Goal: Transaction & Acquisition: Purchase product/service

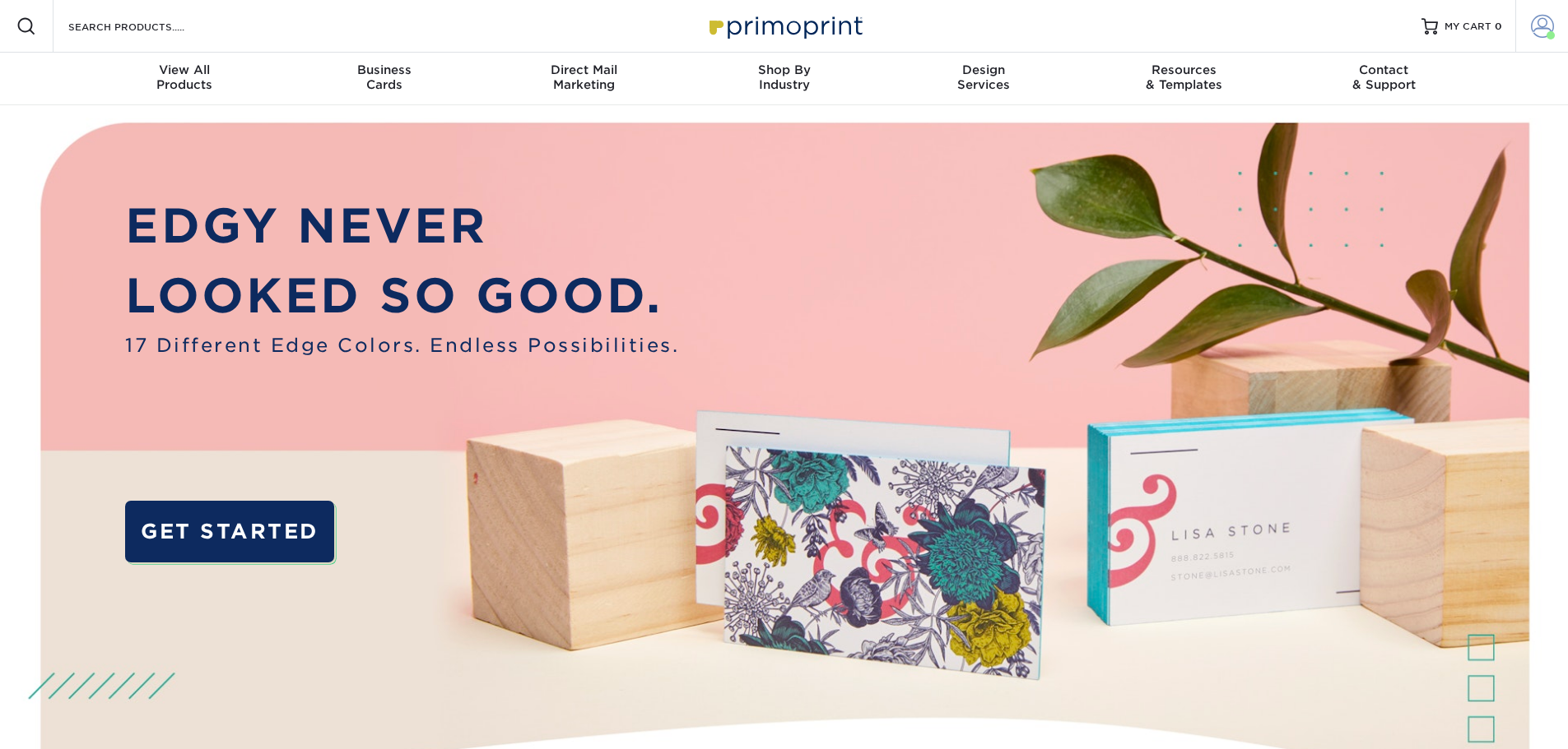
click at [1534, 22] on span at bounding box center [1542, 27] width 23 height 23
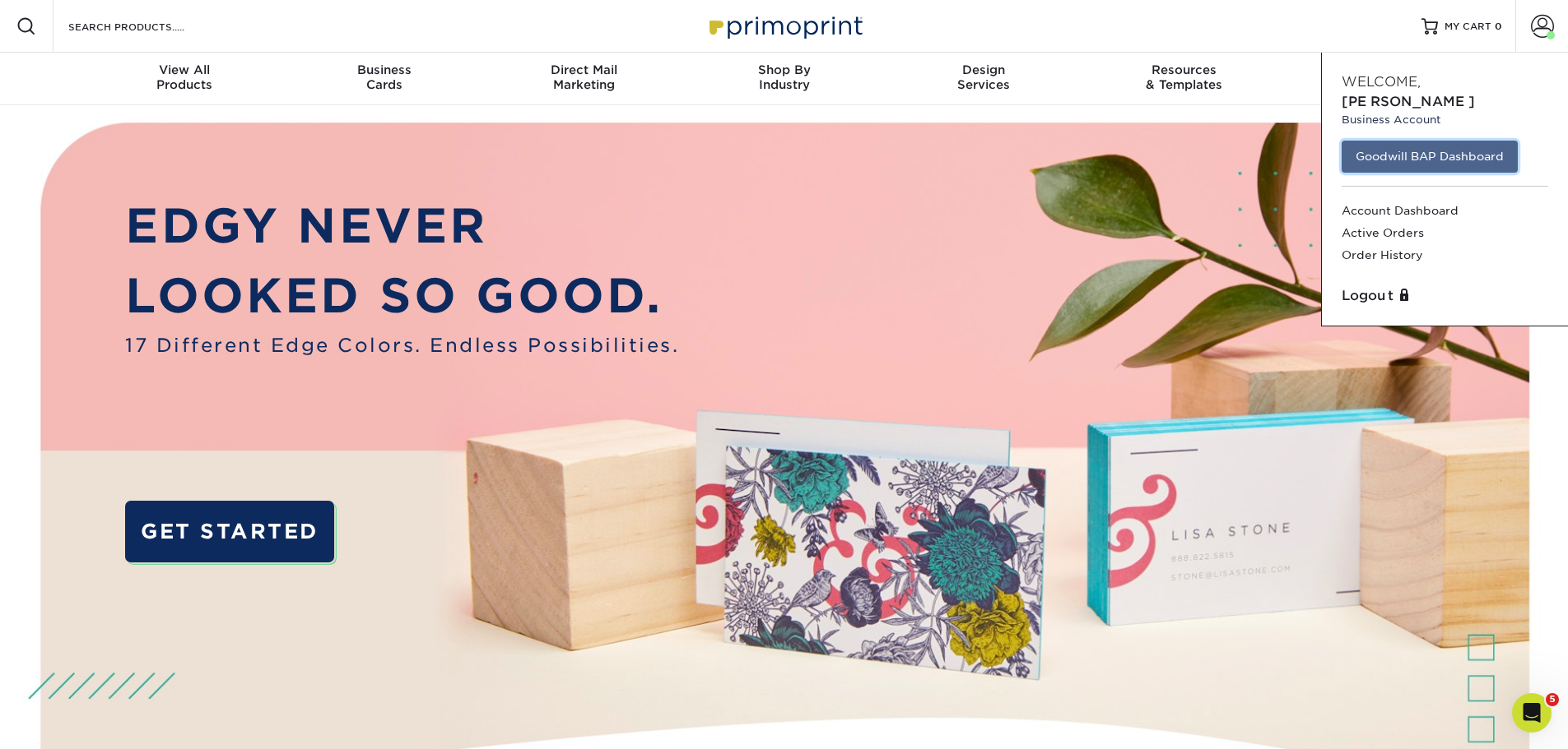
click at [1411, 146] on link "Goodwill BAP Dashboard" at bounding box center [1429, 156] width 176 height 31
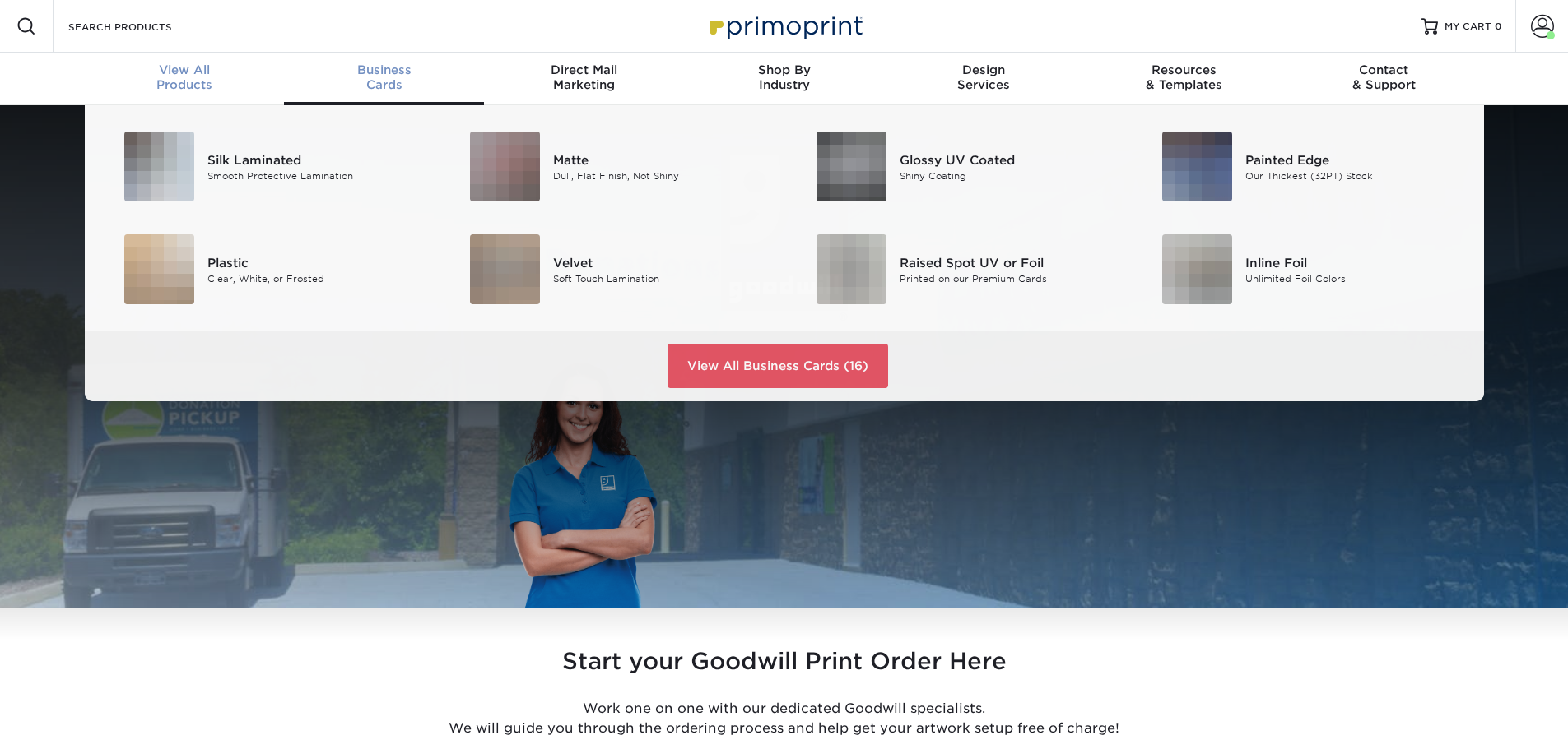
click at [172, 94] on link "View All Products" at bounding box center [185, 79] width 200 height 53
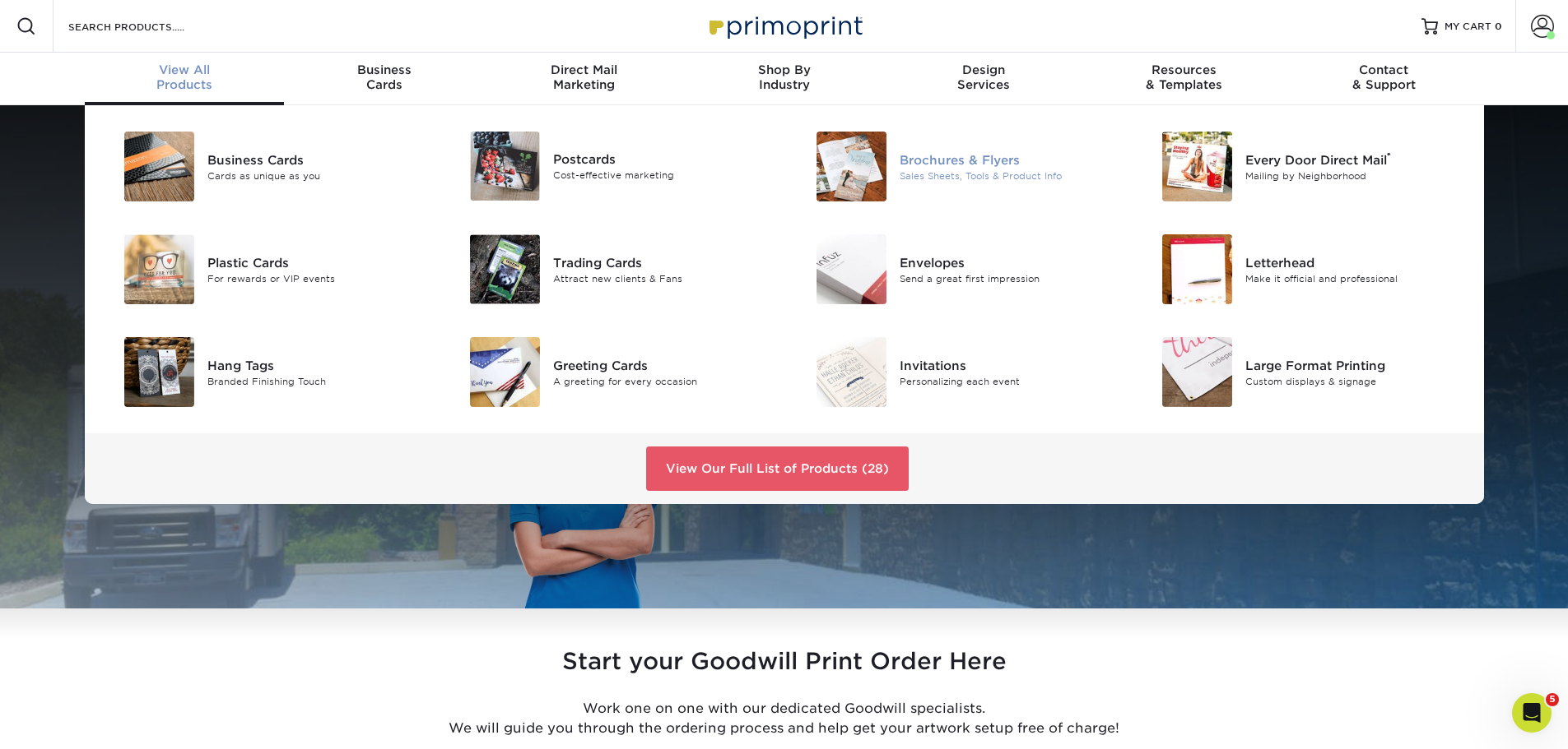
click at [972, 179] on div "Sales Sheets, Tools & Product Info" at bounding box center [1008, 176] width 218 height 14
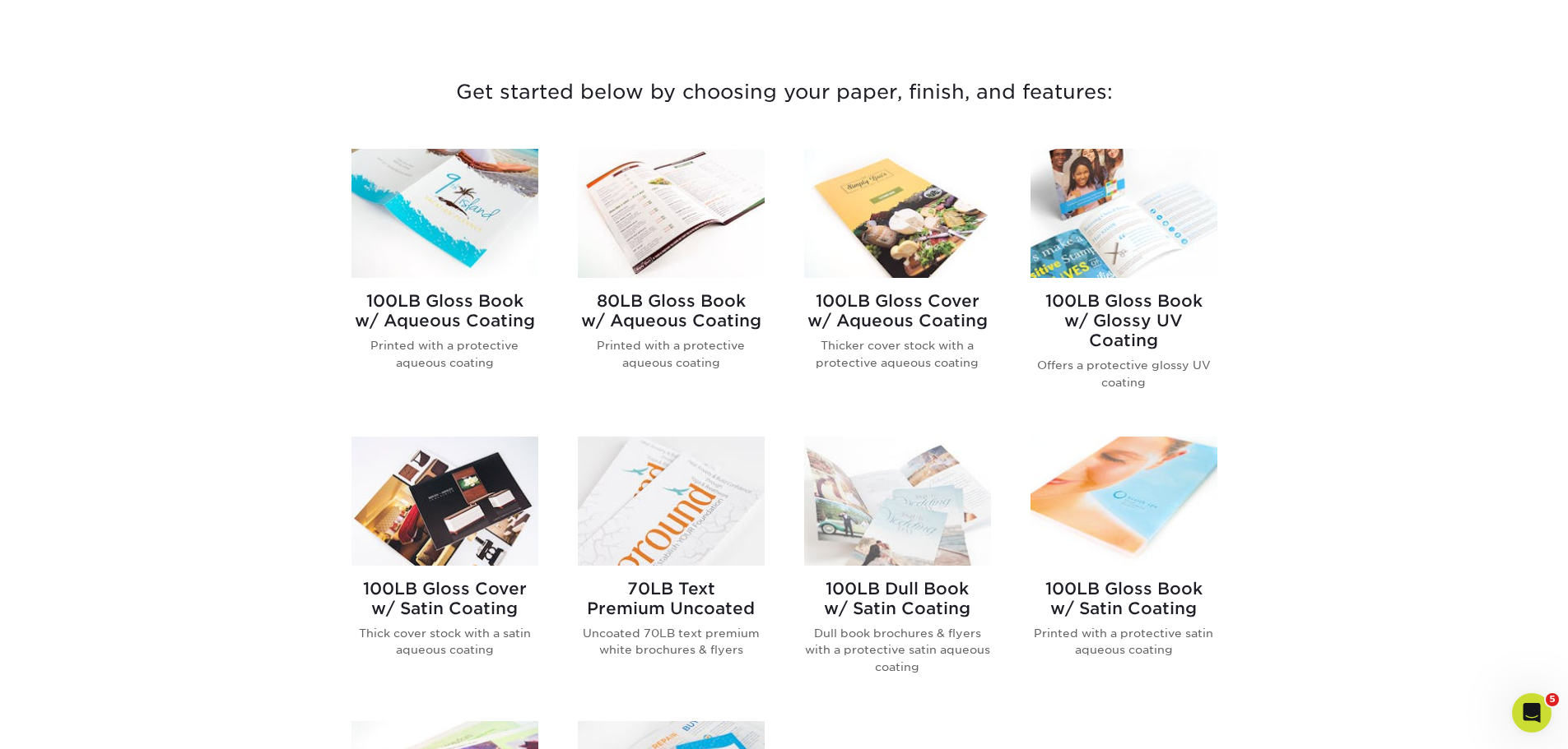
click at [480, 275] on img at bounding box center [445, 213] width 186 height 129
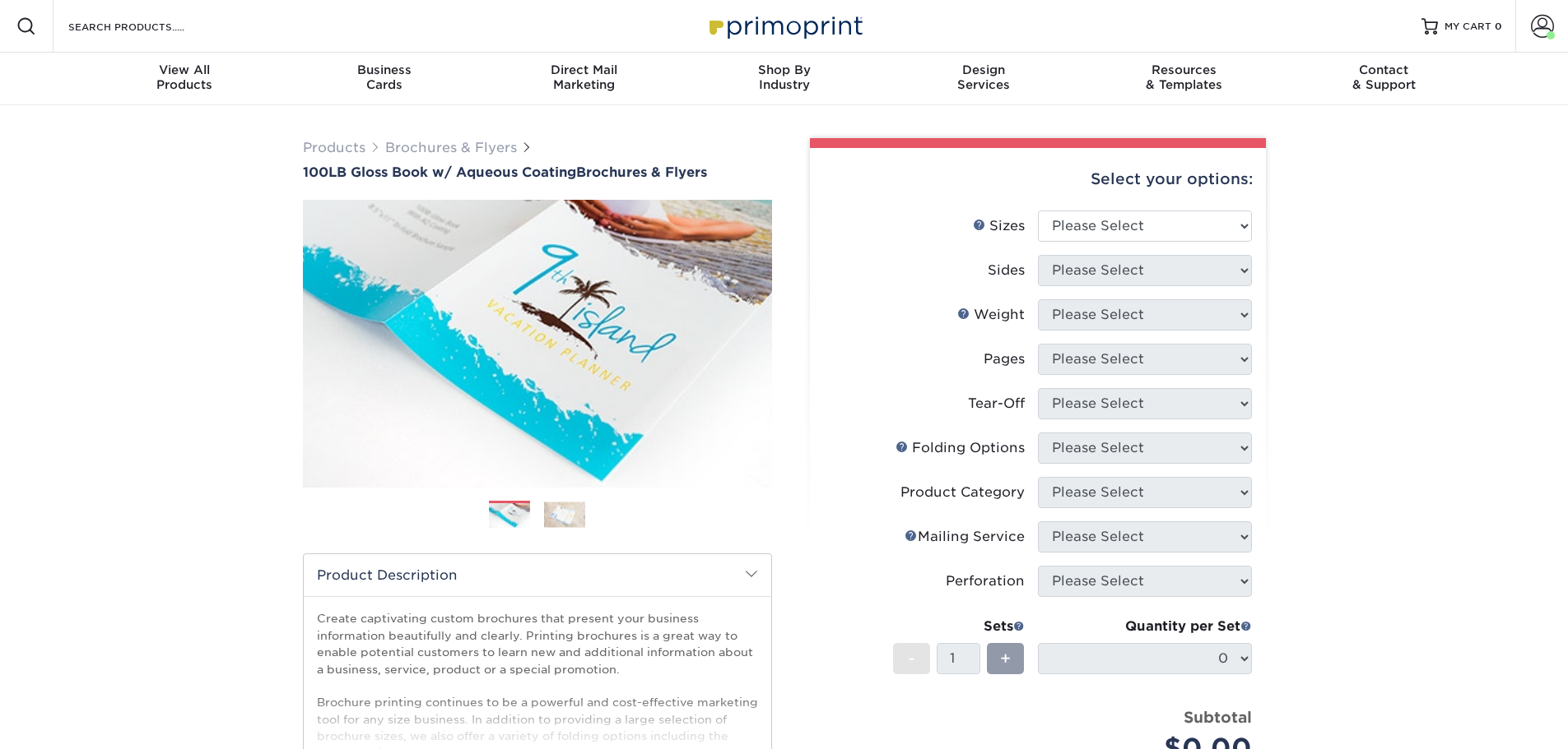
click at [1167, 193] on div "Select your options:" at bounding box center [1037, 179] width 429 height 63
click at [1158, 231] on select "Please Select 3.5" x 8.5" 3.5" x 11" 3.67" x 8.5" 4" x 6" 4" x 8.5" 4" x 9" 4" …" at bounding box center [1145, 226] width 214 height 31
select select "8.50x11.00"
click at [1038, 211] on select "Please Select 3.5" x 8.5" 3.5" x 11" 3.67" x 8.5" 4" x 6" 4" x 8.5" 4" x 9" 4" …" at bounding box center [1145, 226] width 214 height 31
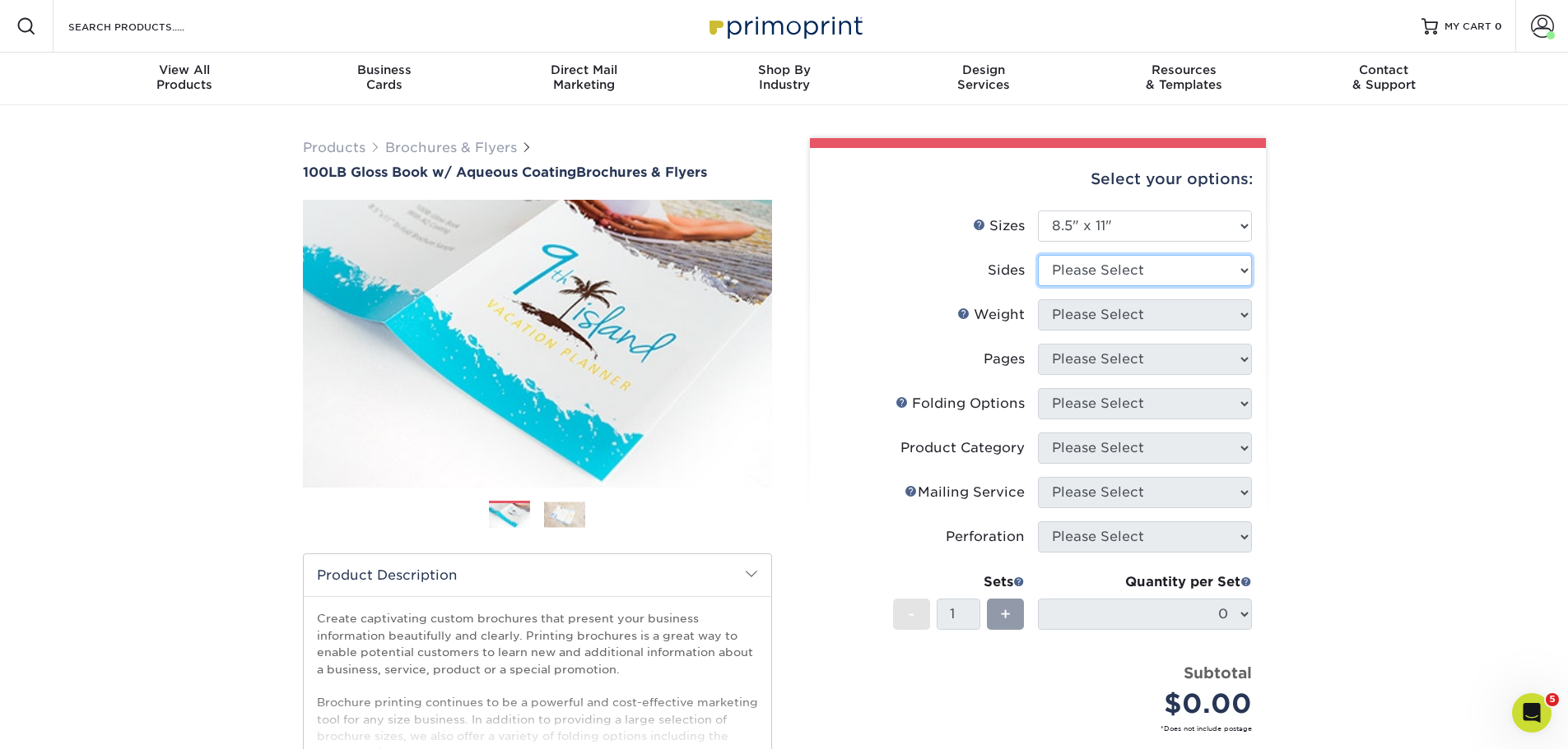
click at [1197, 258] on select "Please Select Print Both Sides Print Front Only" at bounding box center [1145, 271] width 214 height 31
select select "13abbda7-1d64-4f25-8bb2-c179b224825d"
click at [1038, 255] on select "Please Select Print Both Sides Print Front Only" at bounding box center [1145, 271] width 214 height 31
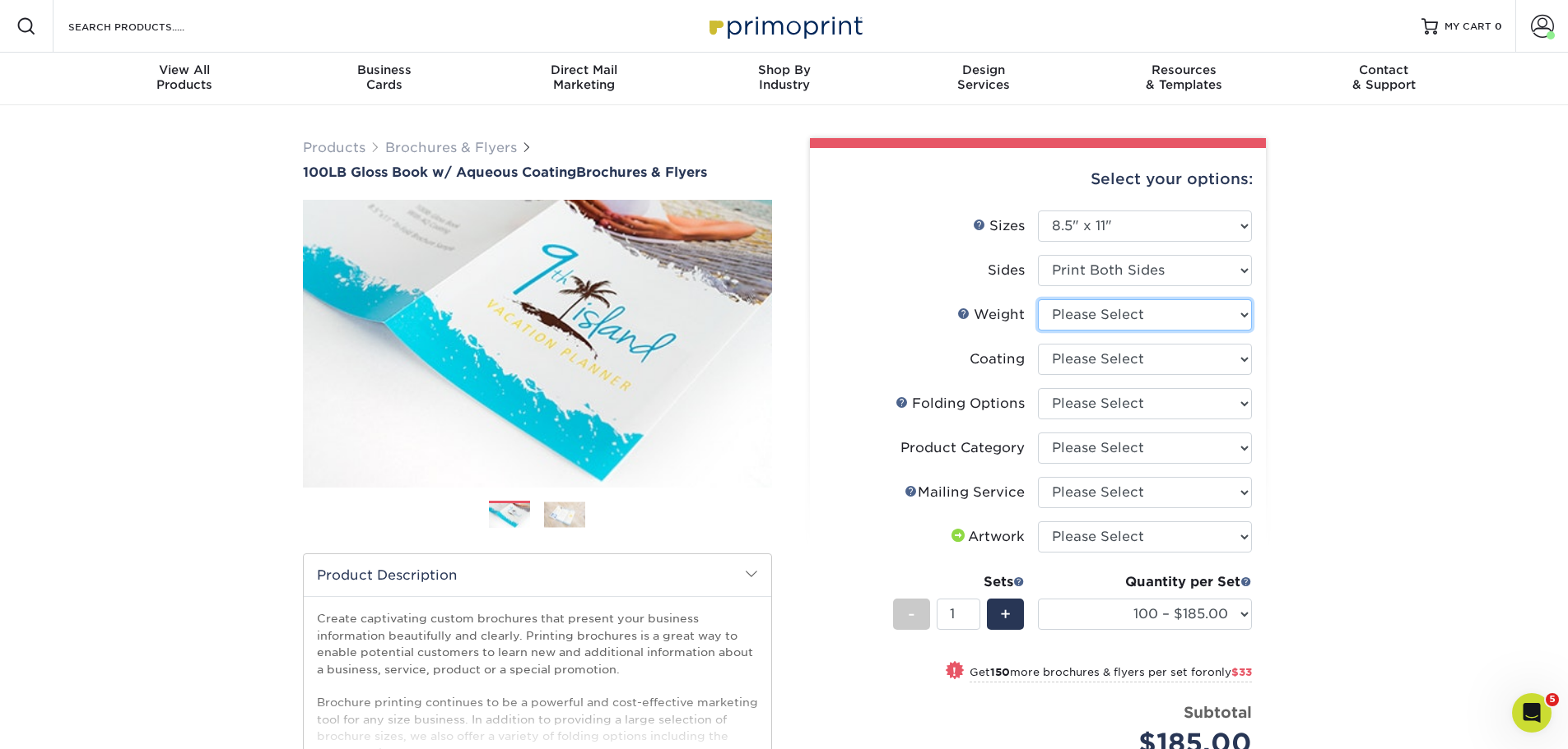
click at [1185, 320] on select "Please Select 100LB" at bounding box center [1145, 314] width 214 height 31
select select "100LB"
click at [1038, 299] on select "Please Select 100LB" at bounding box center [1145, 314] width 214 height 31
click at [1164, 366] on select at bounding box center [1145, 359] width 214 height 31
select select "d41dab50-ff65-4f4f-bb17-2afe4d36ae33"
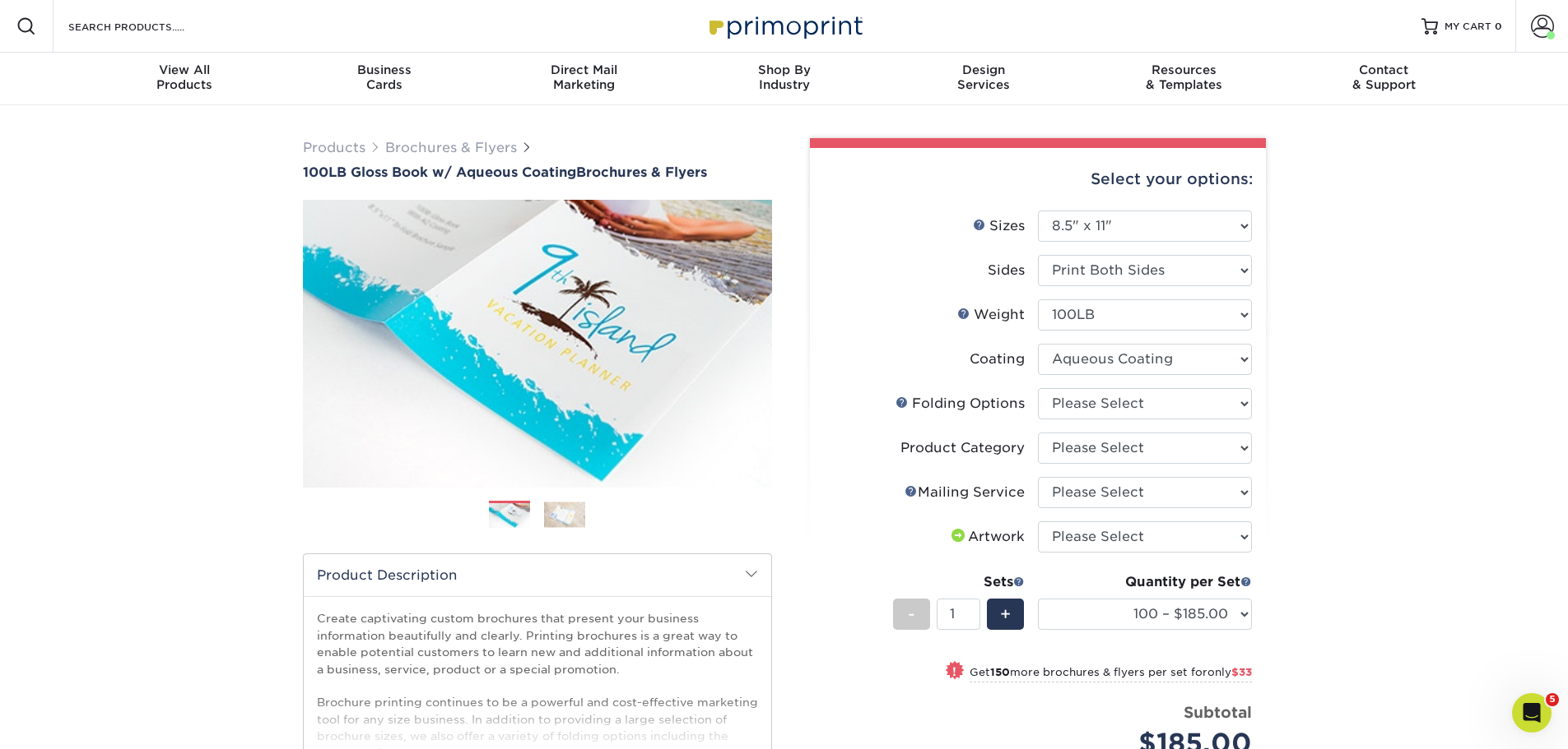
click at [1038, 344] on select at bounding box center [1145, 359] width 214 height 31
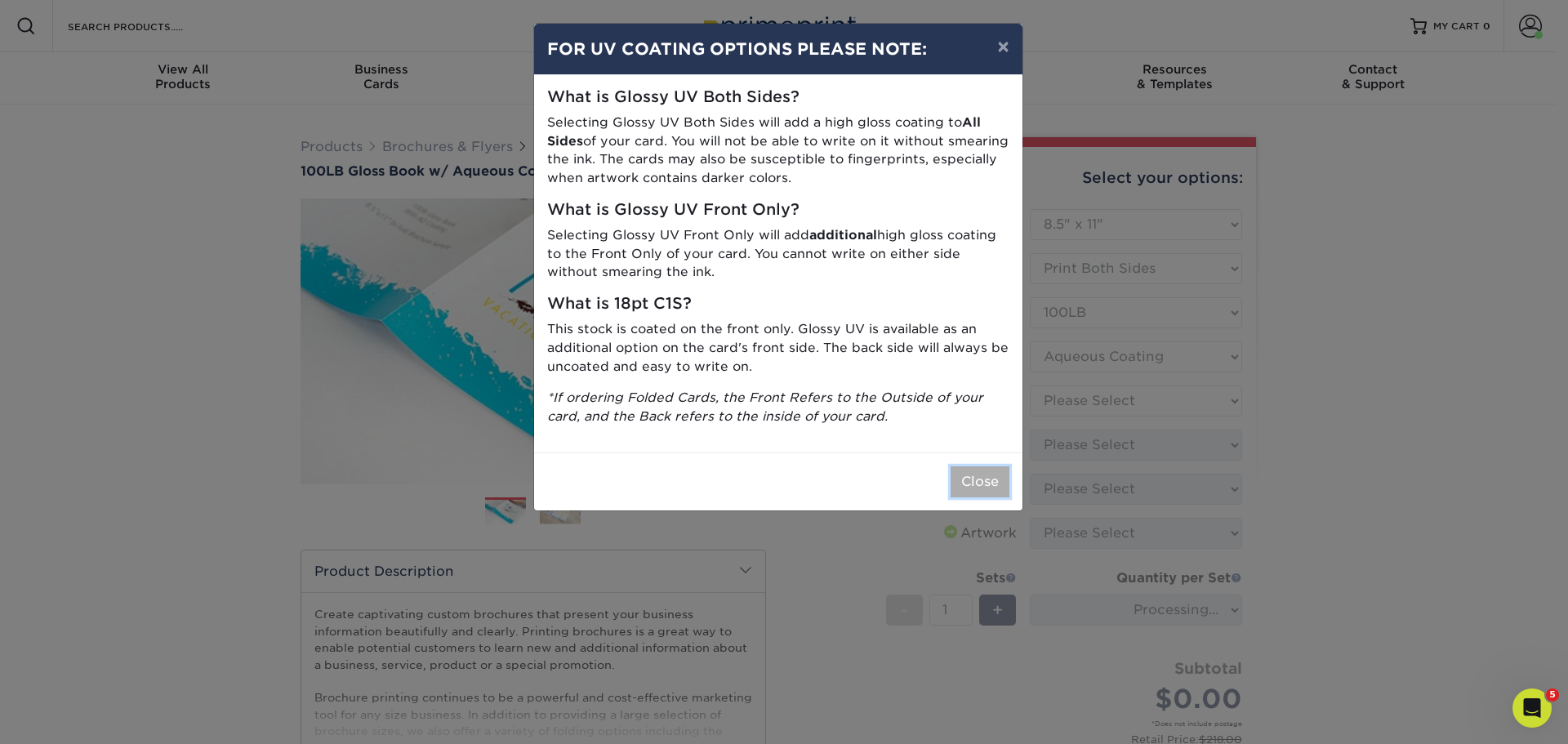
click at [966, 493] on button "Close" at bounding box center [980, 481] width 59 height 31
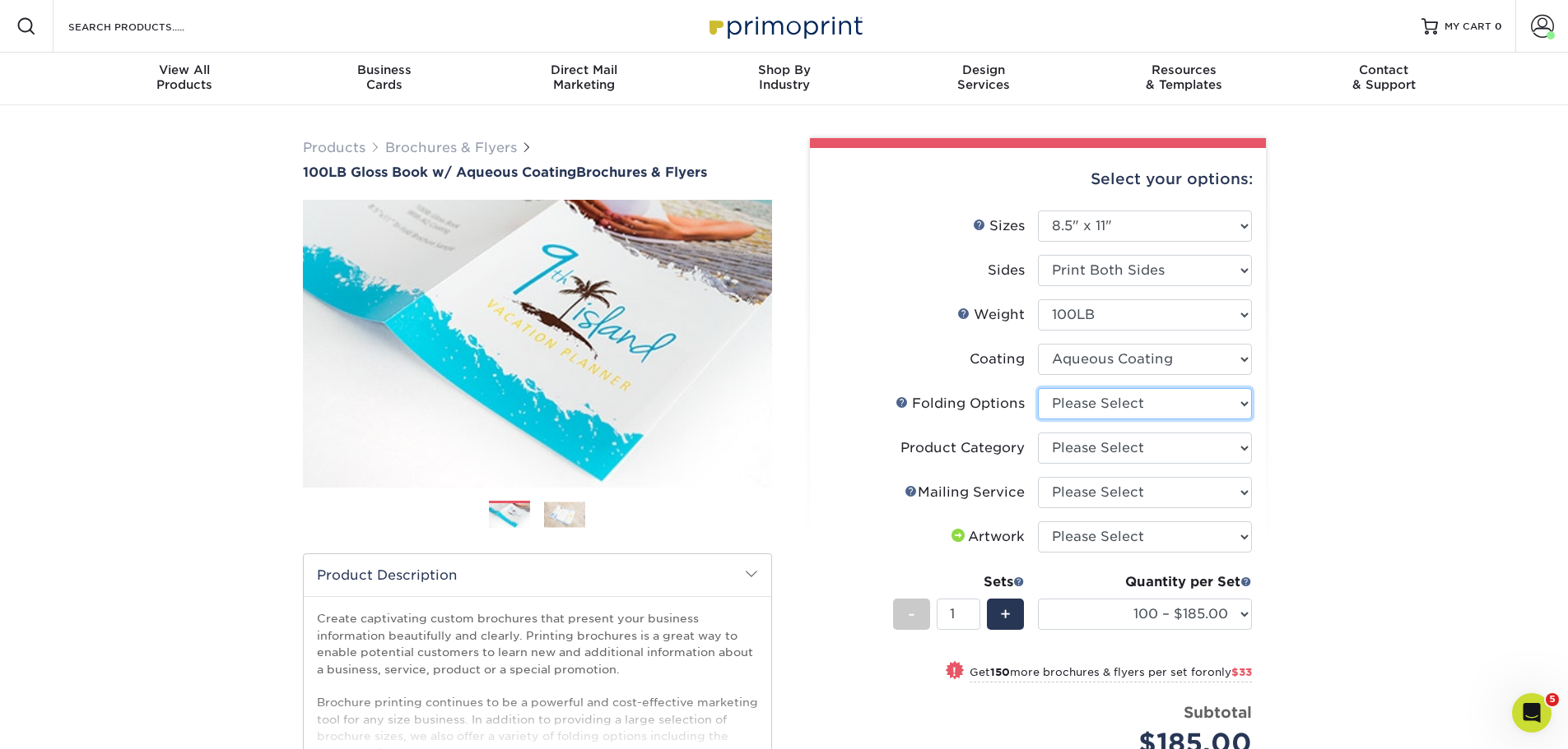
click at [1152, 415] on select "Please Select FLAT - No Folding Accordion Fold Half-Fold (Vertical) Half-Fold (…" at bounding box center [1145, 403] width 214 height 31
select select "9b1d5825-34d1-4721-9874-ed79abb003d7"
click at [1038, 388] on select "Please Select FLAT - No Folding Accordion Fold Half-Fold (Vertical) Half-Fold (…" at bounding box center [1145, 403] width 214 height 31
click at [1138, 447] on select "Please Select Flyers and Brochures" at bounding box center [1145, 448] width 214 height 31
select select "1a668080-6b7c-4174-b399-2c3833b27ef4"
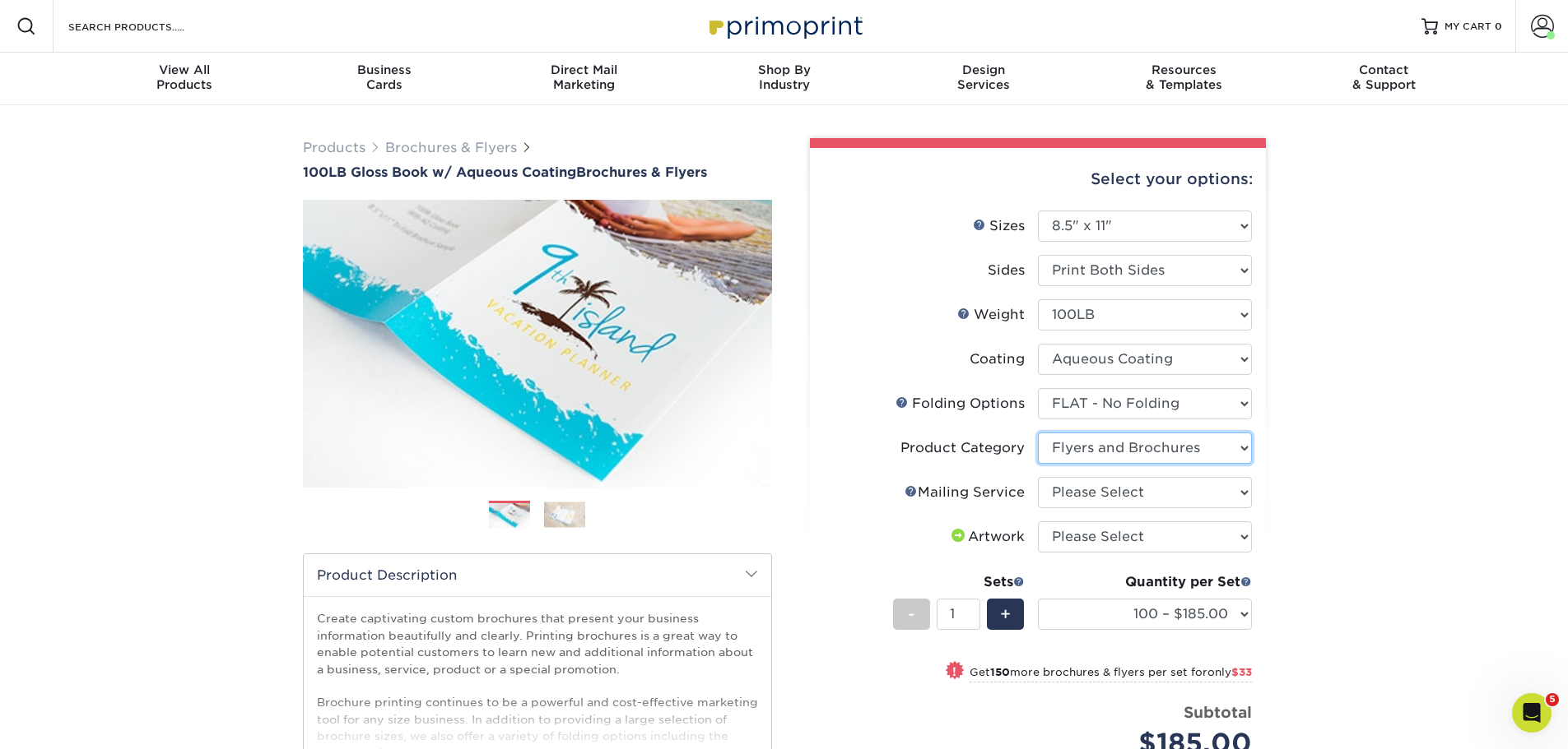
click at [1038, 433] on select "Please Select Flyers and Brochures" at bounding box center [1145, 448] width 214 height 31
click at [1133, 481] on select "Please Select No Direct Mailing Service No, I will mail/stamp/imprint Direct Ma…" at bounding box center [1145, 492] width 214 height 31
select select "3e5e9bdd-d78a-4c28-a41d-fe1407925ca6"
click at [1038, 477] on select "Please Select No Direct Mailing Service No, I will mail/stamp/imprint Direct Ma…" at bounding box center [1145, 492] width 214 height 31
click at [1144, 533] on select "Please Select I will upload files I need a design - $175" at bounding box center [1145, 537] width 214 height 31
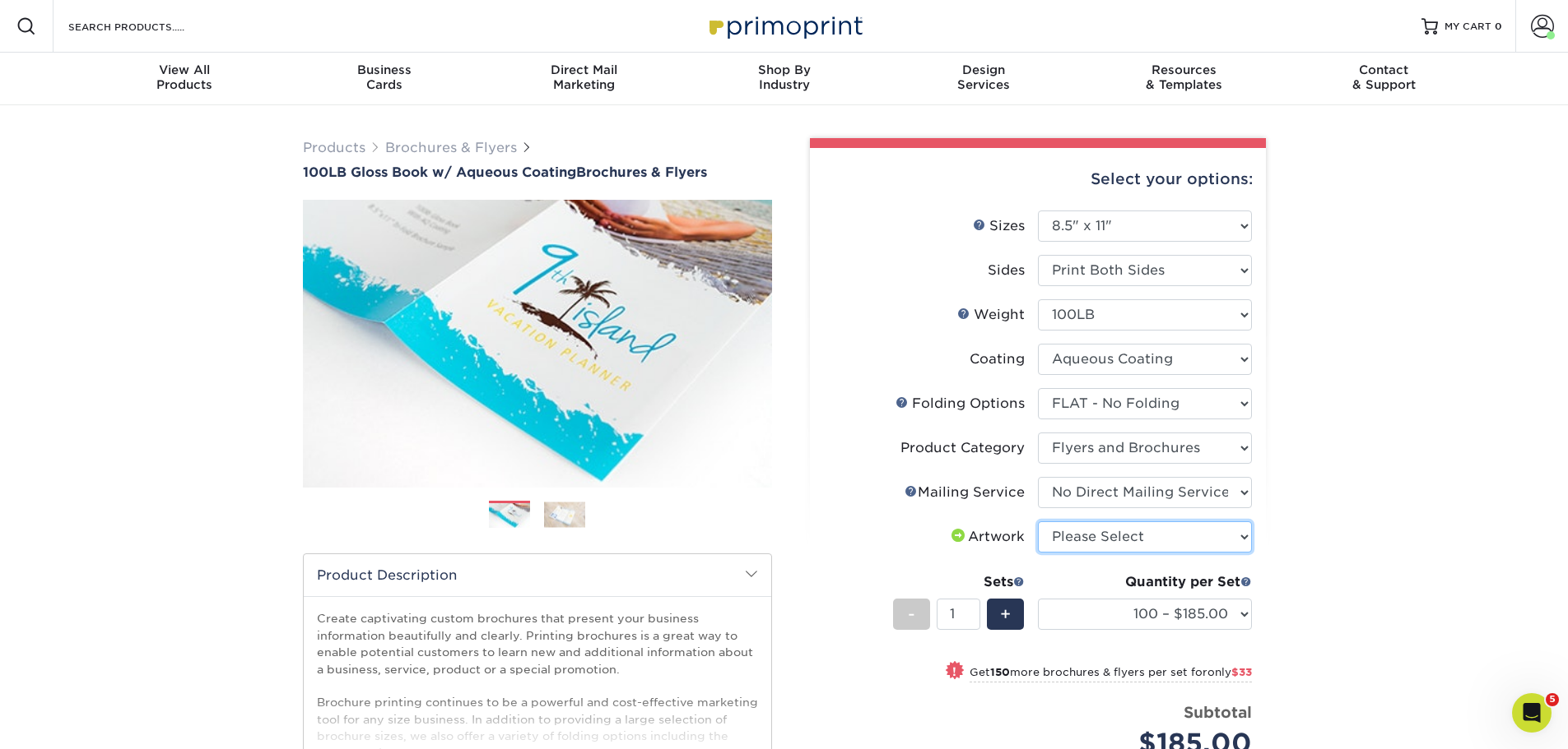
select select "upload"
click at [1038, 521] on select "Please Select I will upload files I need a design - $175" at bounding box center [1145, 537] width 214 height 31
click at [1048, 618] on select "100 – $185.00 250 – $218.00 500 – $229.00 1000 – $259.00 2000 – $329.00 2500 – …" at bounding box center [1145, 614] width 214 height 31
select select "1000 – $259.00"
click at [1038, 598] on select "100 – $185.00 250 – $218.00 500 – $229.00 1000 – $259.00 2000 – $329.00 2500 – …" at bounding box center [1145, 614] width 214 height 31
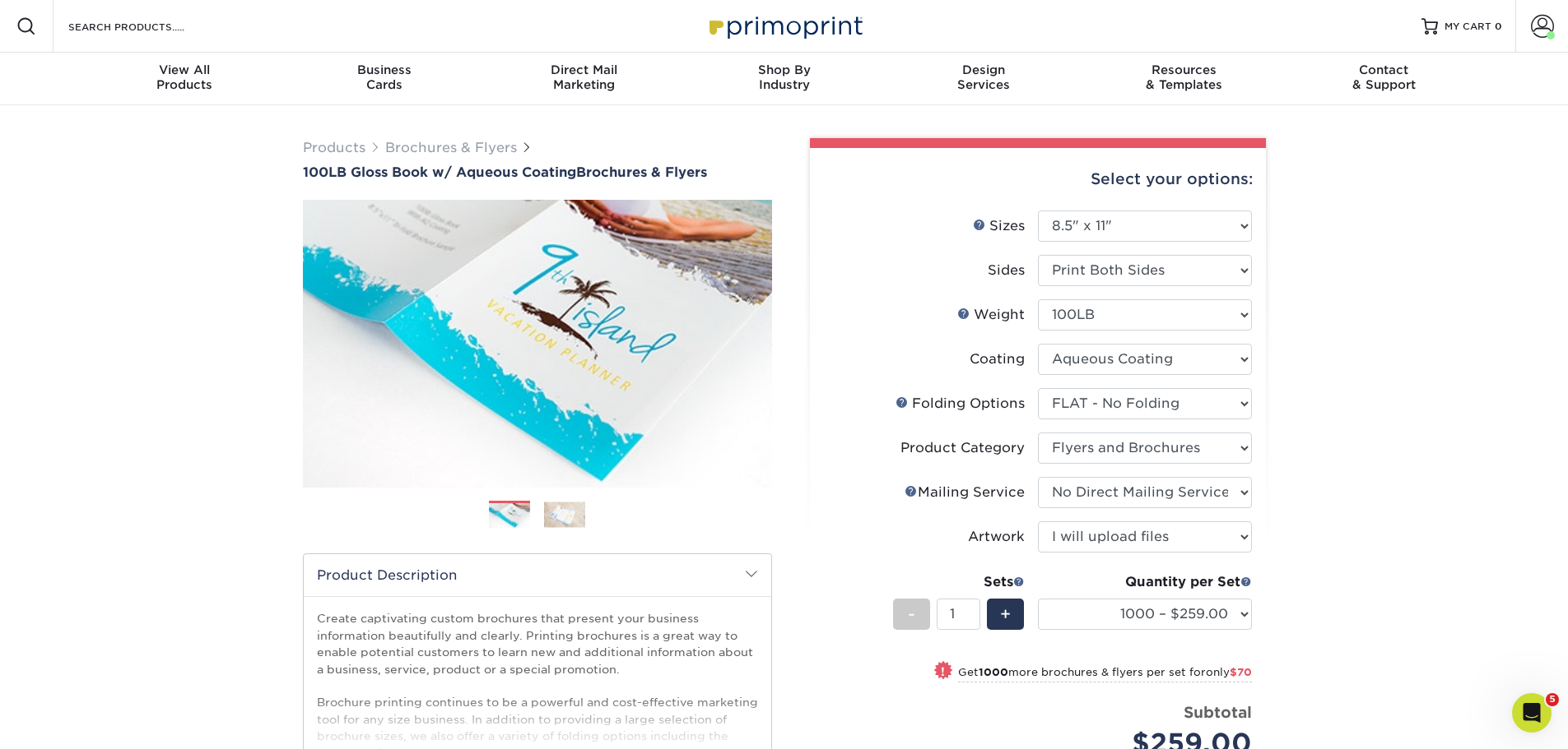
click at [1295, 574] on div "Products Brochures & Flyers 100LB Gloss Book w/ Aqueous Coating Brochures & Fly…" at bounding box center [784, 570] width 1568 height 931
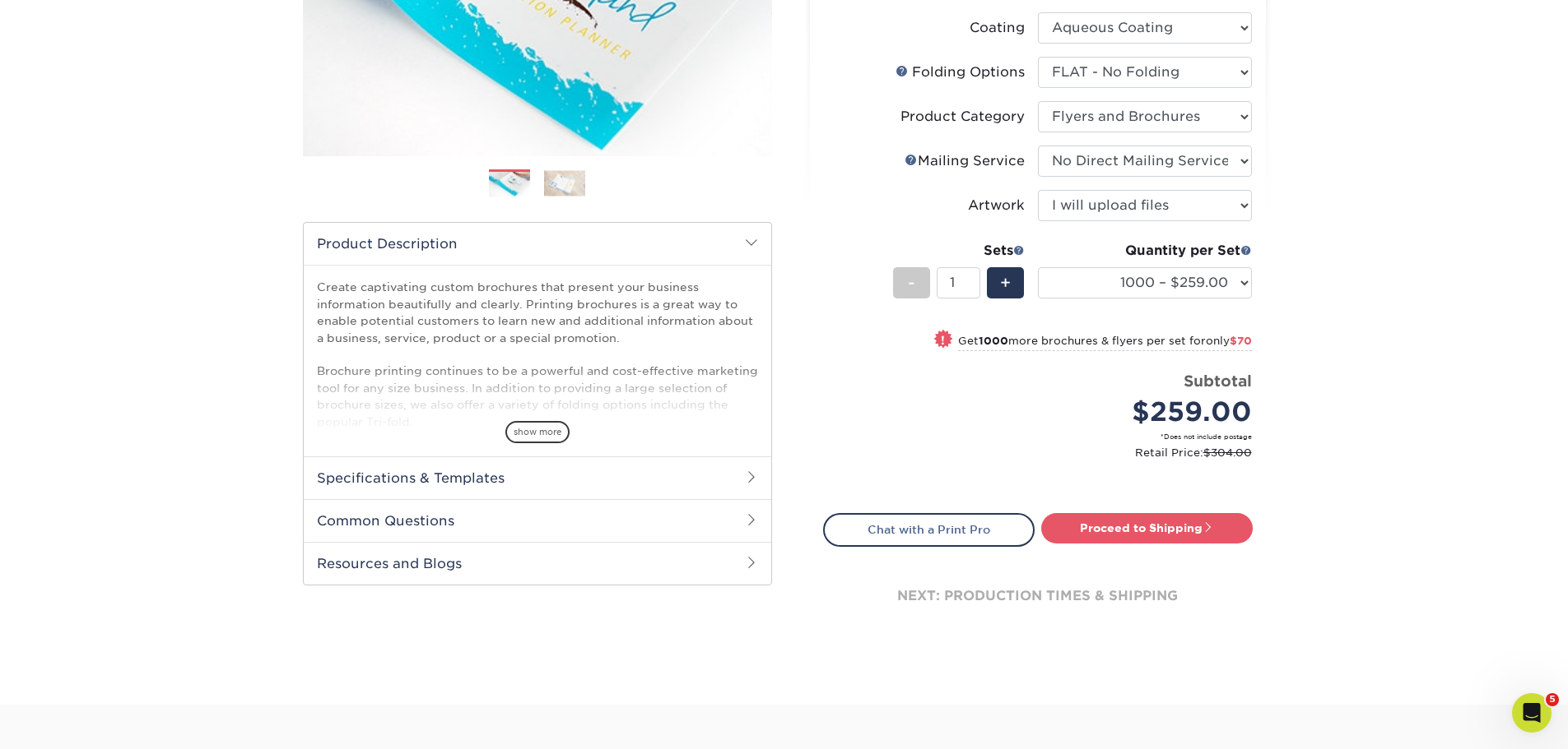
scroll to position [329, 0]
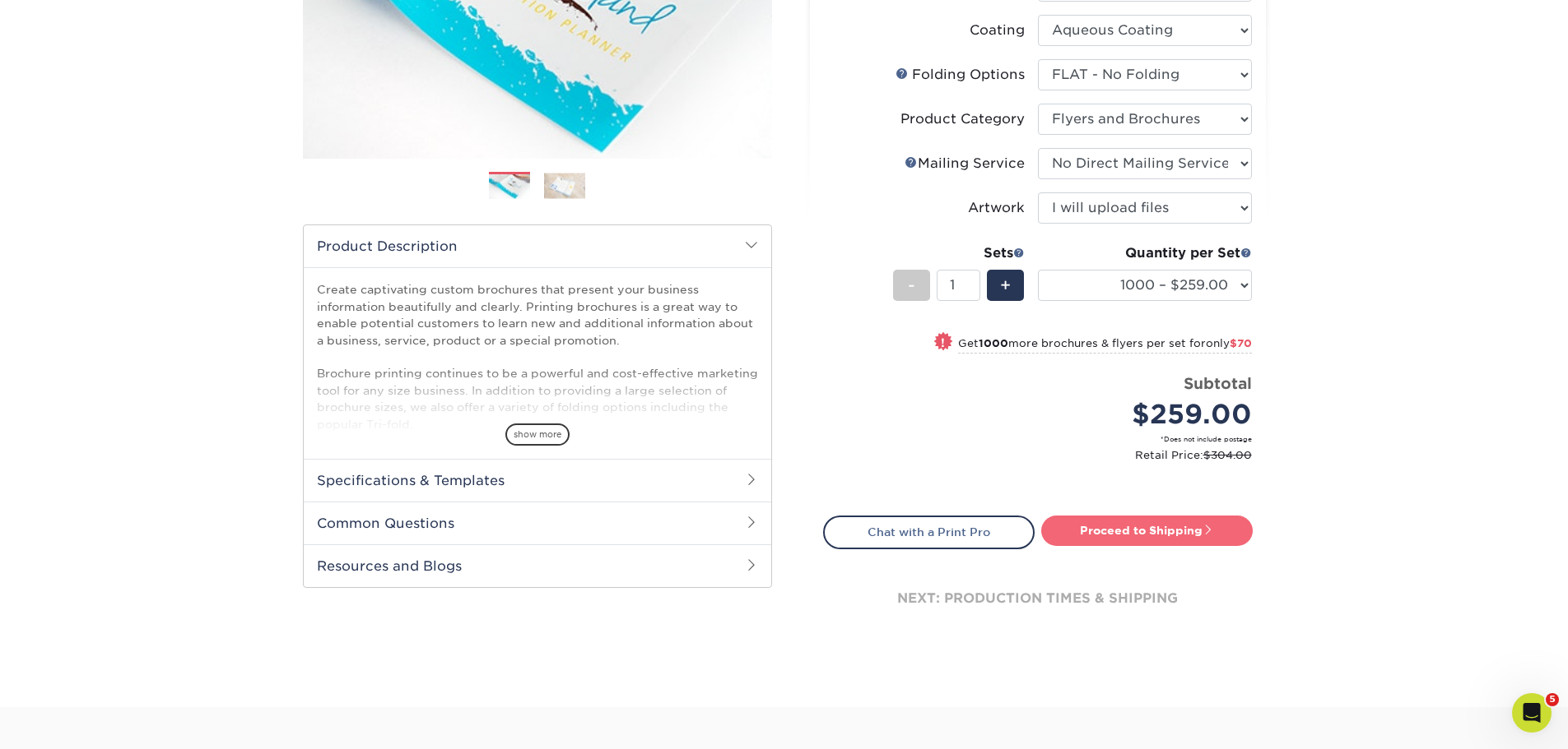
click at [1104, 529] on link "Proceed to Shipping" at bounding box center [1147, 530] width 212 height 30
type input "Set 1"
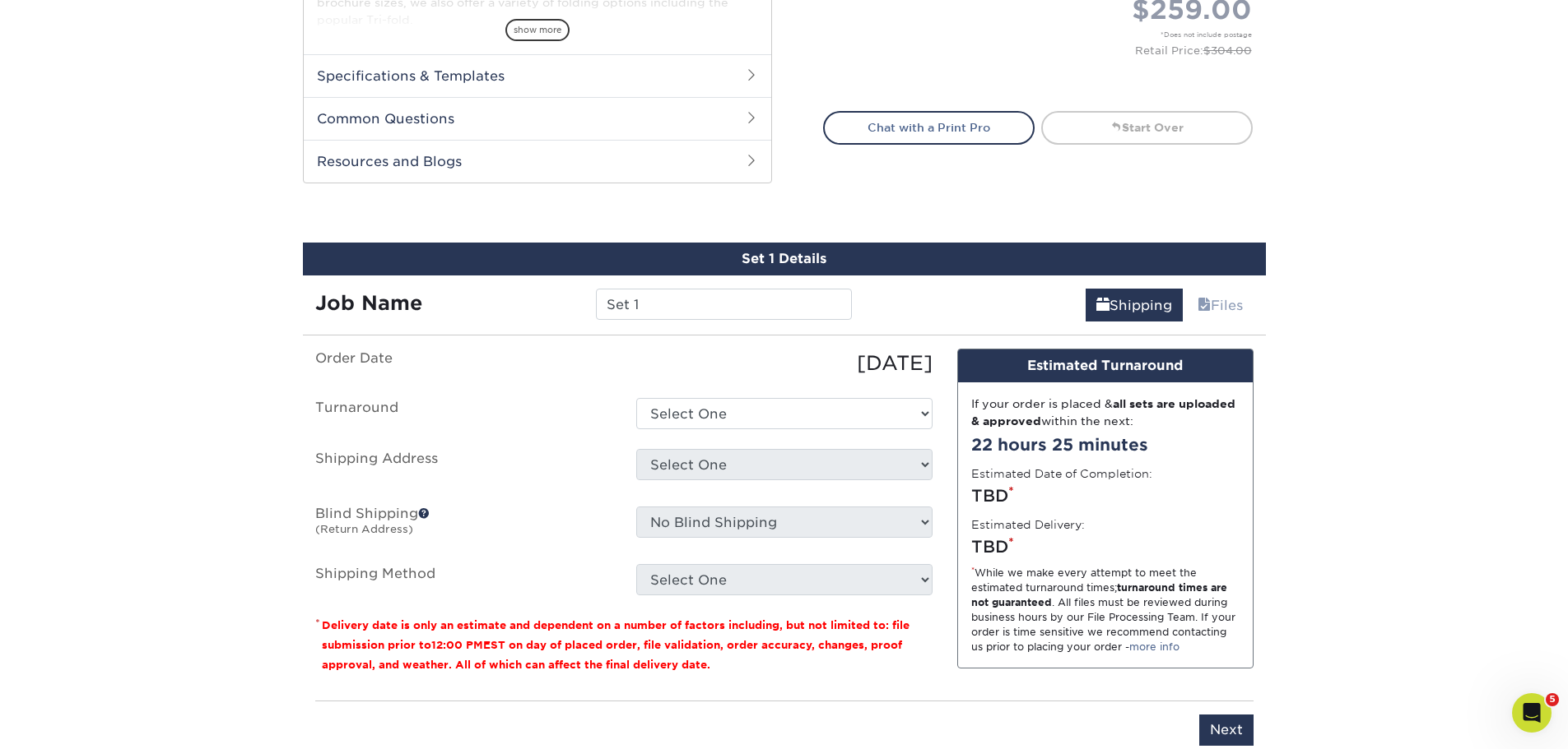
scroll to position [890, 0]
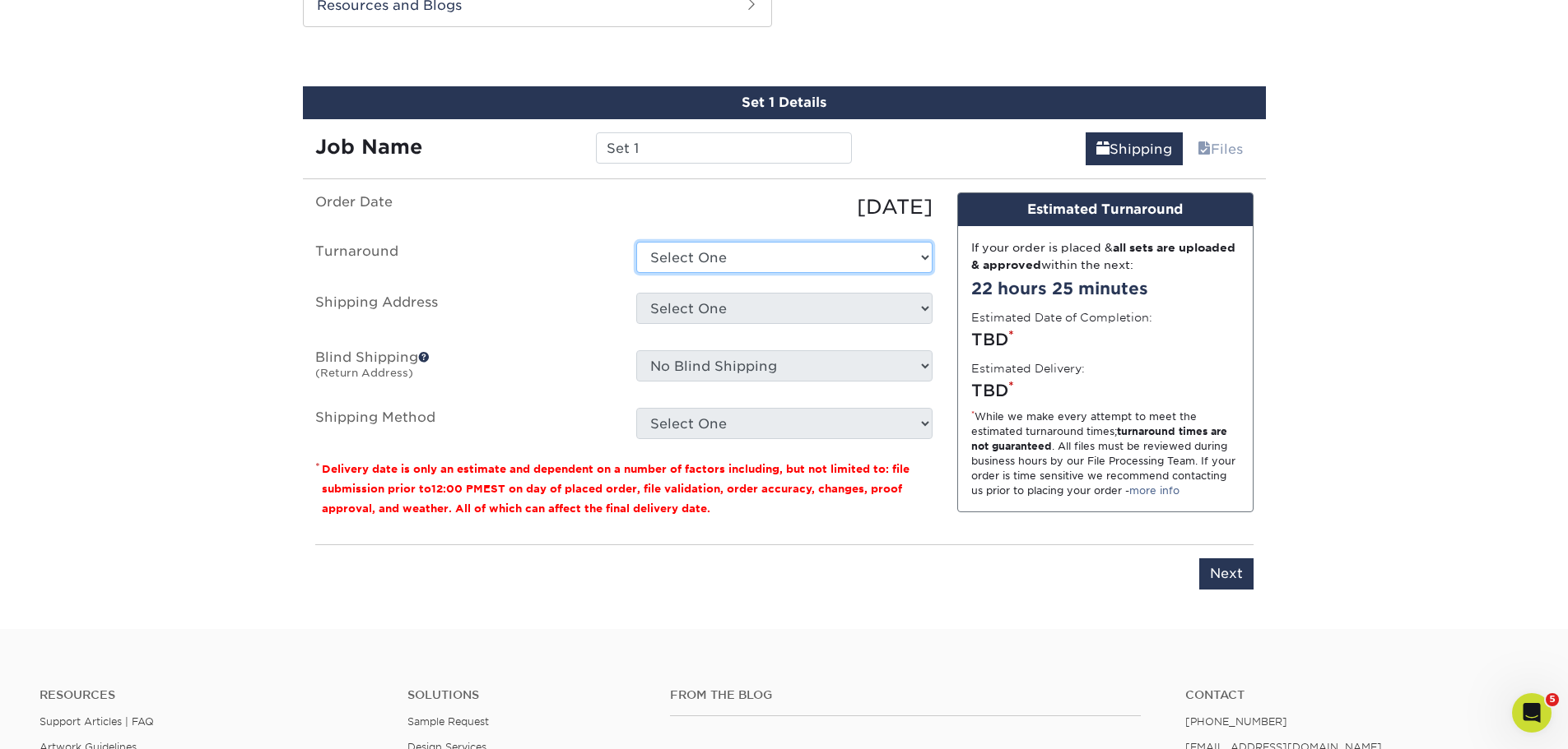
click at [731, 263] on select "Select One 2-4 Business Days 2 Day Next Business Day" at bounding box center [784, 257] width 296 height 31
select select "2c1d1c8e-4022-42b3-9543-e23a2d00ec01"
click at [637, 242] on select "Select One 2-4 Business Days 2 Day Next Business Day" at bounding box center [784, 257] width 296 height 31
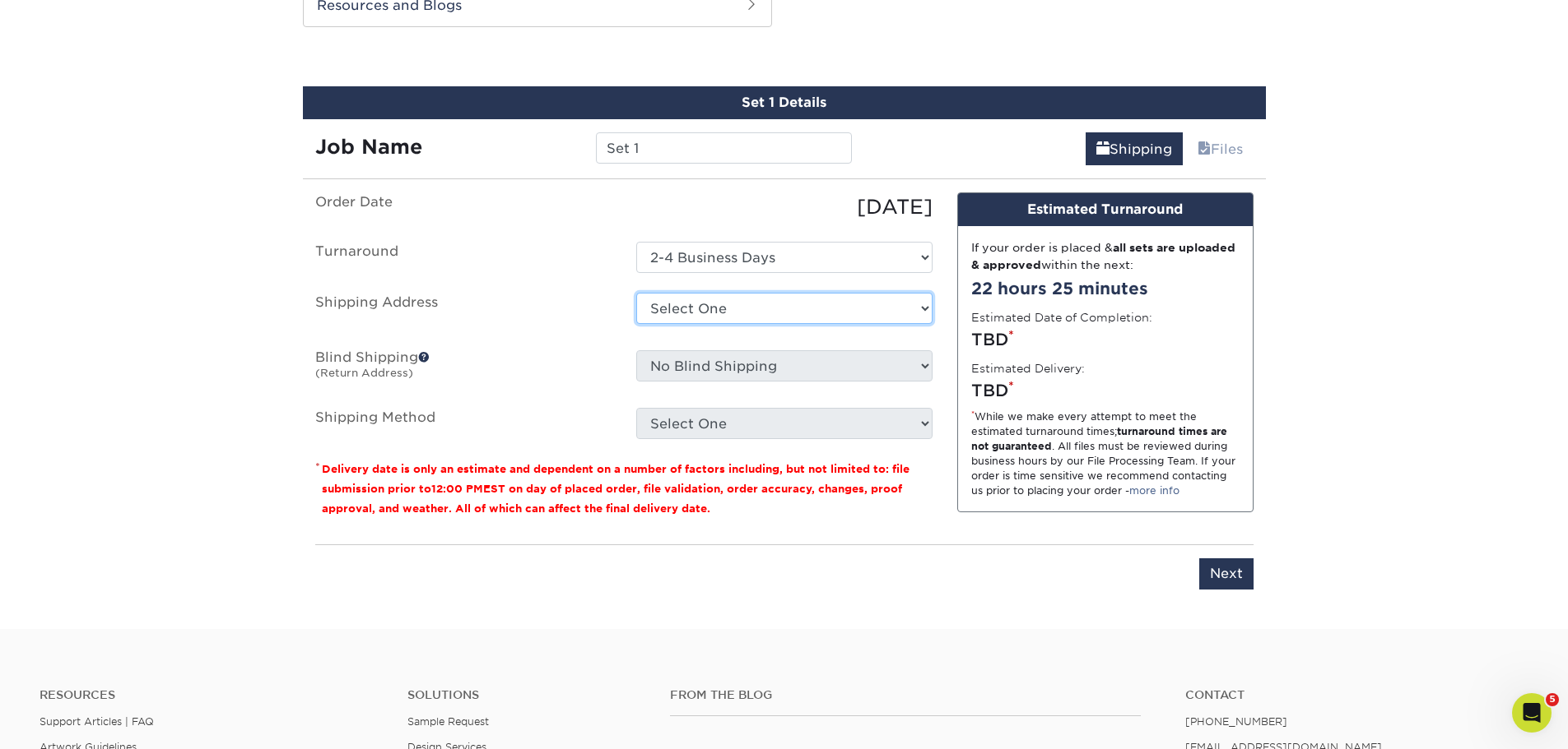
click at [710, 312] on select "Select One [PERSON_NAME] - Corp [PERSON_NAME], [GEOGRAPHIC_DATA][PERSON_NAME] +…" at bounding box center [784, 308] width 296 height 31
select select "254175"
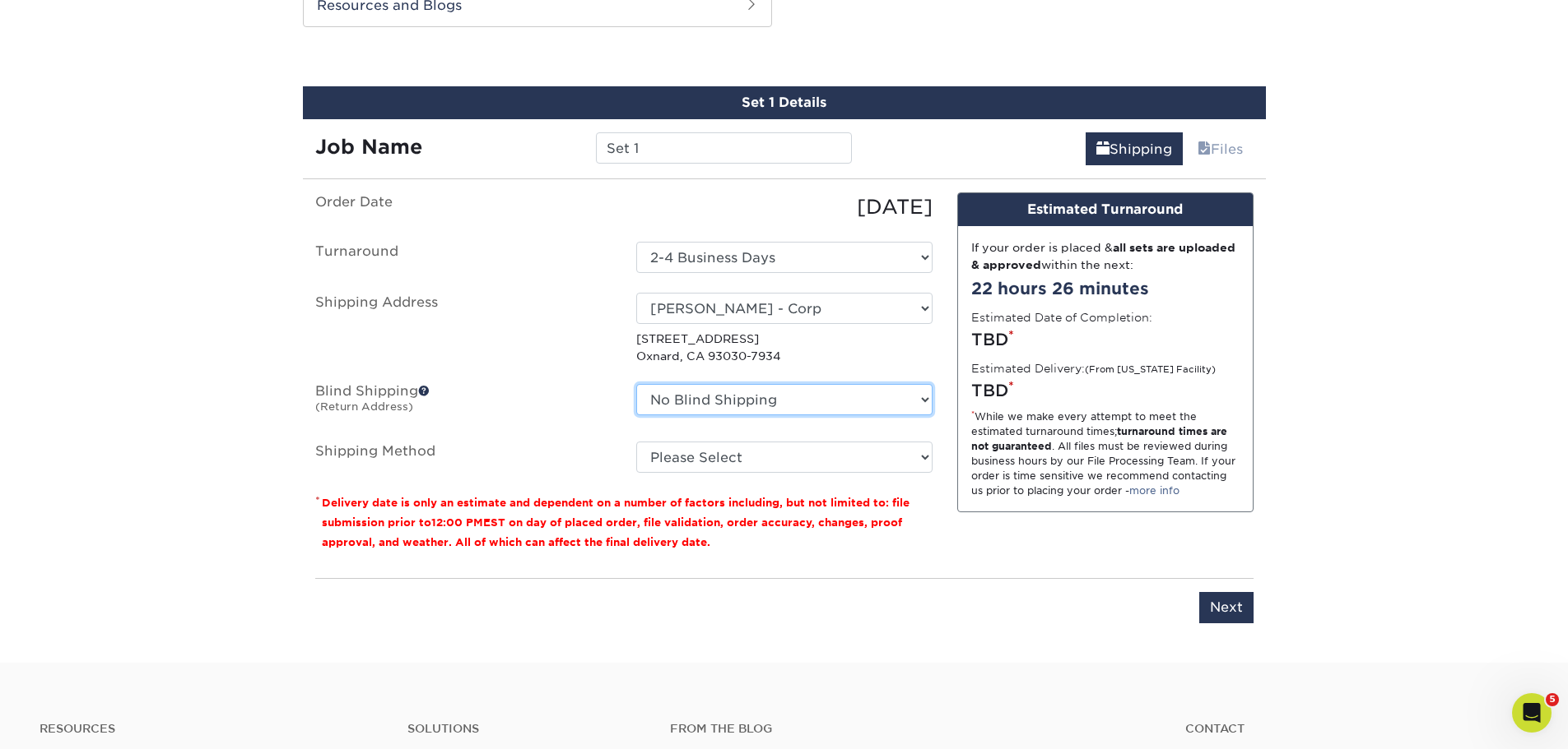
click at [687, 414] on select "No Blind Shipping [PERSON_NAME] - Corp [PERSON_NAME], [GEOGRAPHIC_DATA][PERSON_…" at bounding box center [784, 400] width 296 height 31
select select "254175"
click at [637, 384] on select "No Blind Shipping [PERSON_NAME] - Corp [PERSON_NAME], [GEOGRAPHIC_DATA][PERSON_…" at bounding box center [784, 400] width 296 height 31
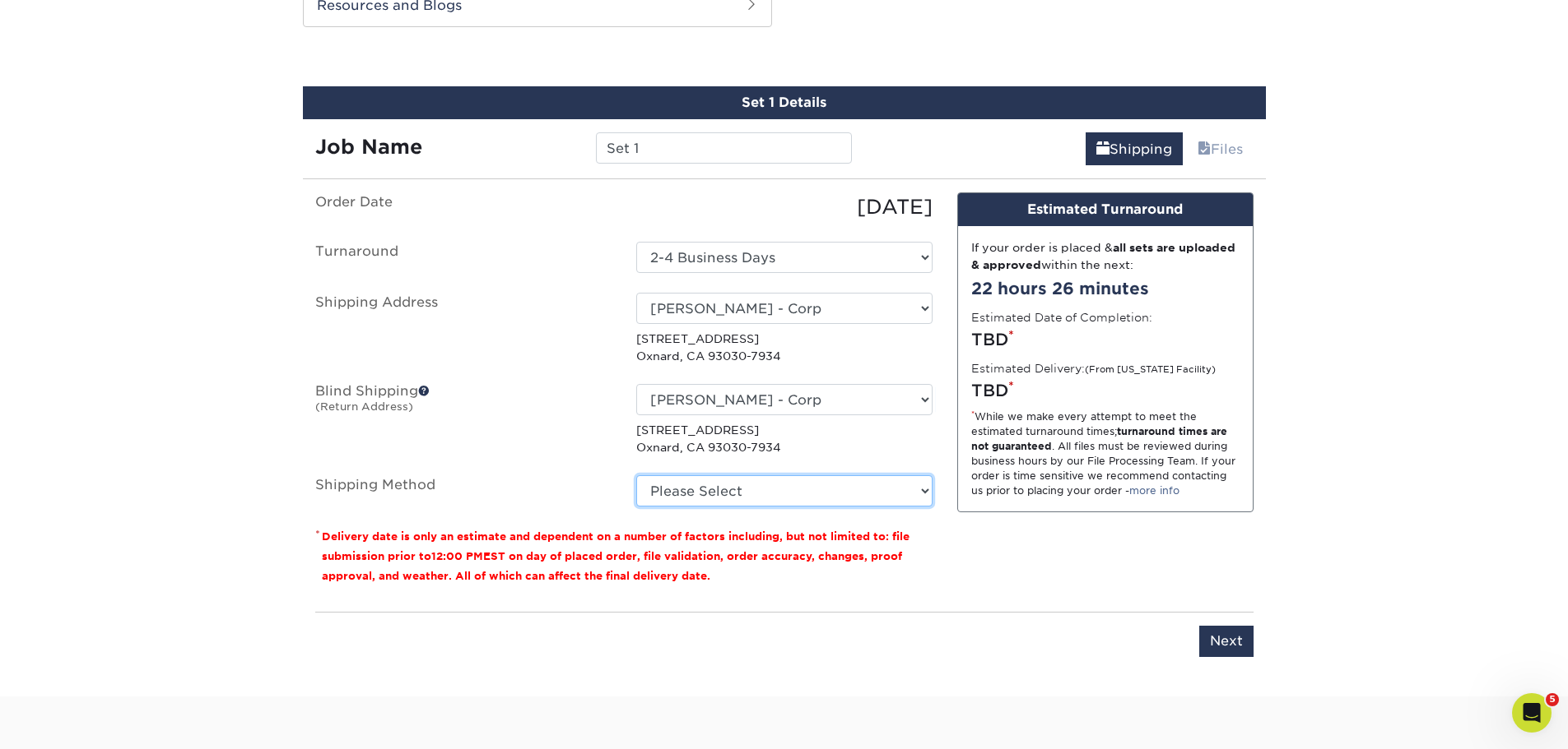
click at [662, 495] on select "Please Select Ground Shipping (+$18.63) 3 Day Shipping Service (+$26.45) 2 Day …" at bounding box center [784, 491] width 296 height 31
select select "03"
click at [637, 476] on select "Please Select Ground Shipping (+$18.63) 3 Day Shipping Service (+$26.45) 2 Day …" at bounding box center [784, 491] width 296 height 31
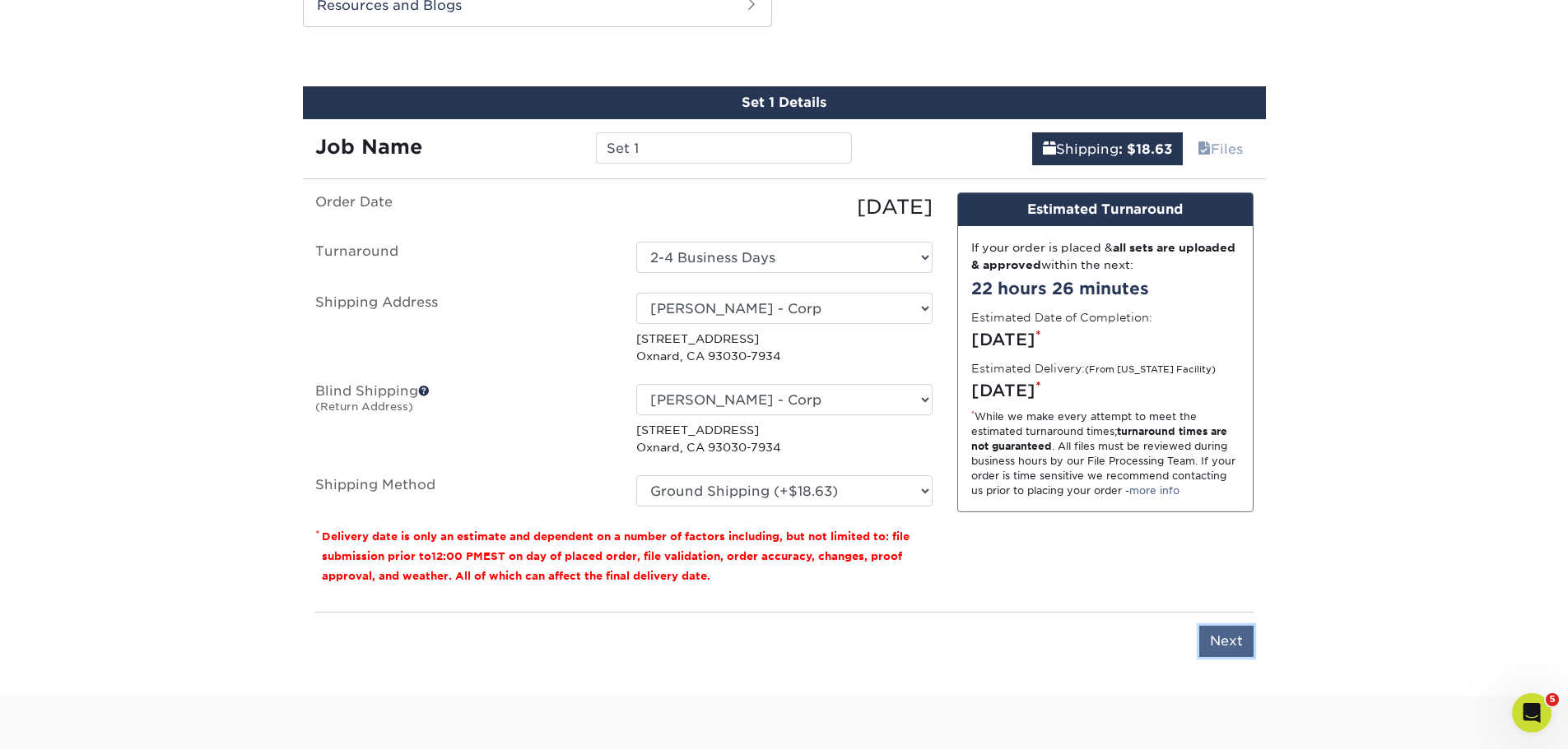
click at [1232, 647] on input "Next" at bounding box center [1226, 641] width 55 height 31
click at [0, 0] on p "All files are inspected by a member of our processing team prior to production." at bounding box center [0, 0] width 0 height 0
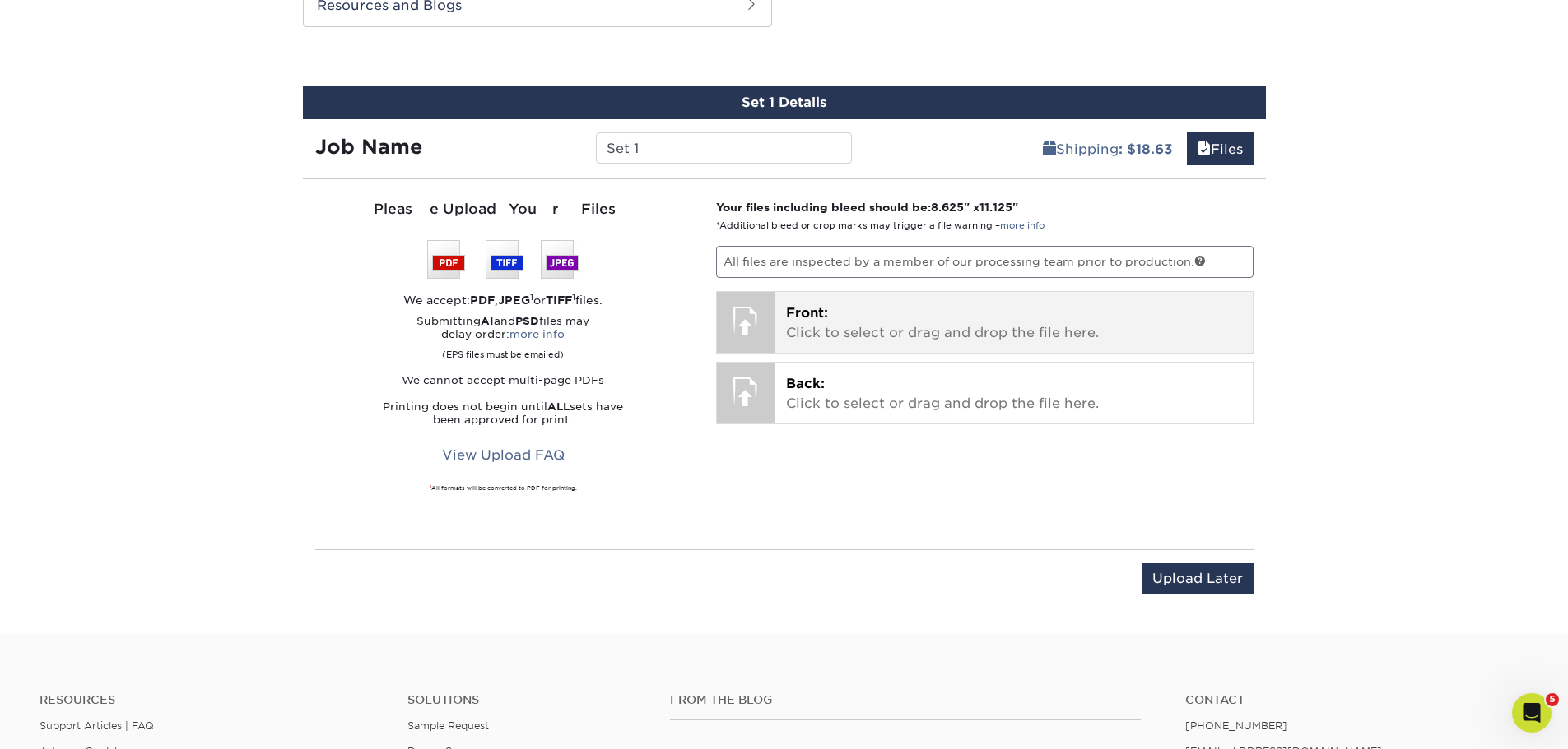
click at [813, 320] on span "Front:" at bounding box center [807, 313] width 42 height 15
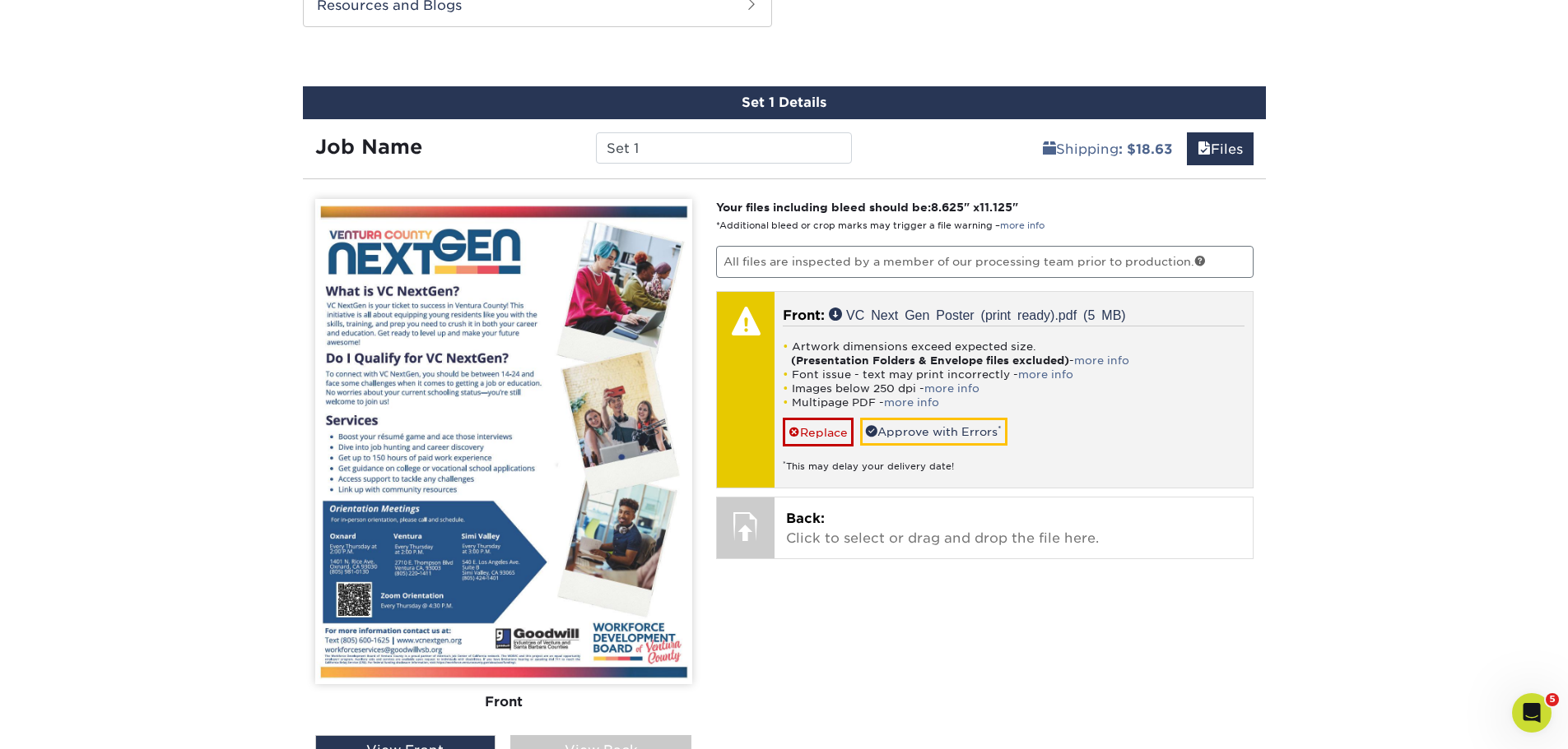
click at [1036, 381] on li "Font issue - text may print incorrectly - more info" at bounding box center [1013, 374] width 462 height 14
click at [1044, 374] on link "more info" at bounding box center [1045, 374] width 56 height 13
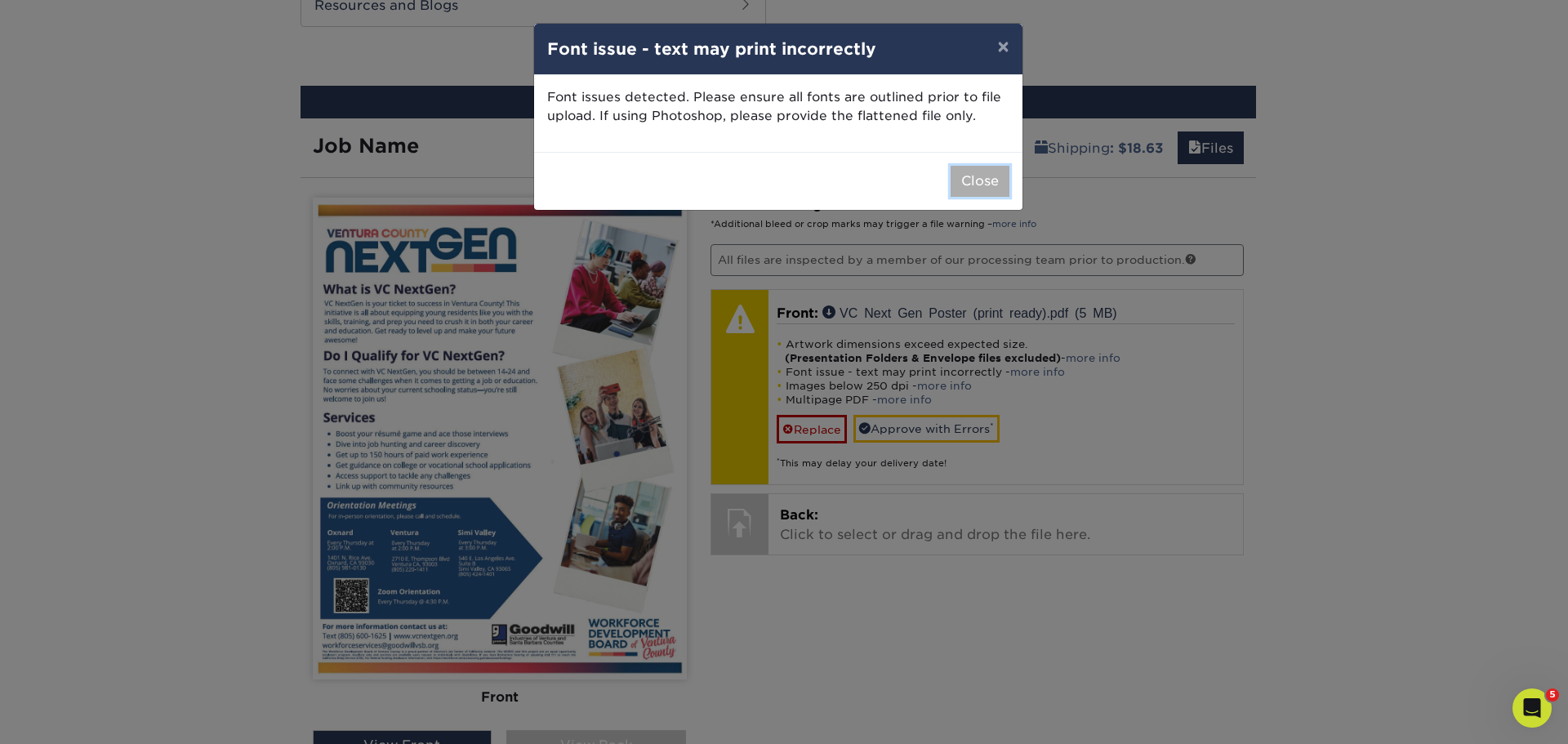
click at [964, 182] on button "Close" at bounding box center [980, 181] width 59 height 31
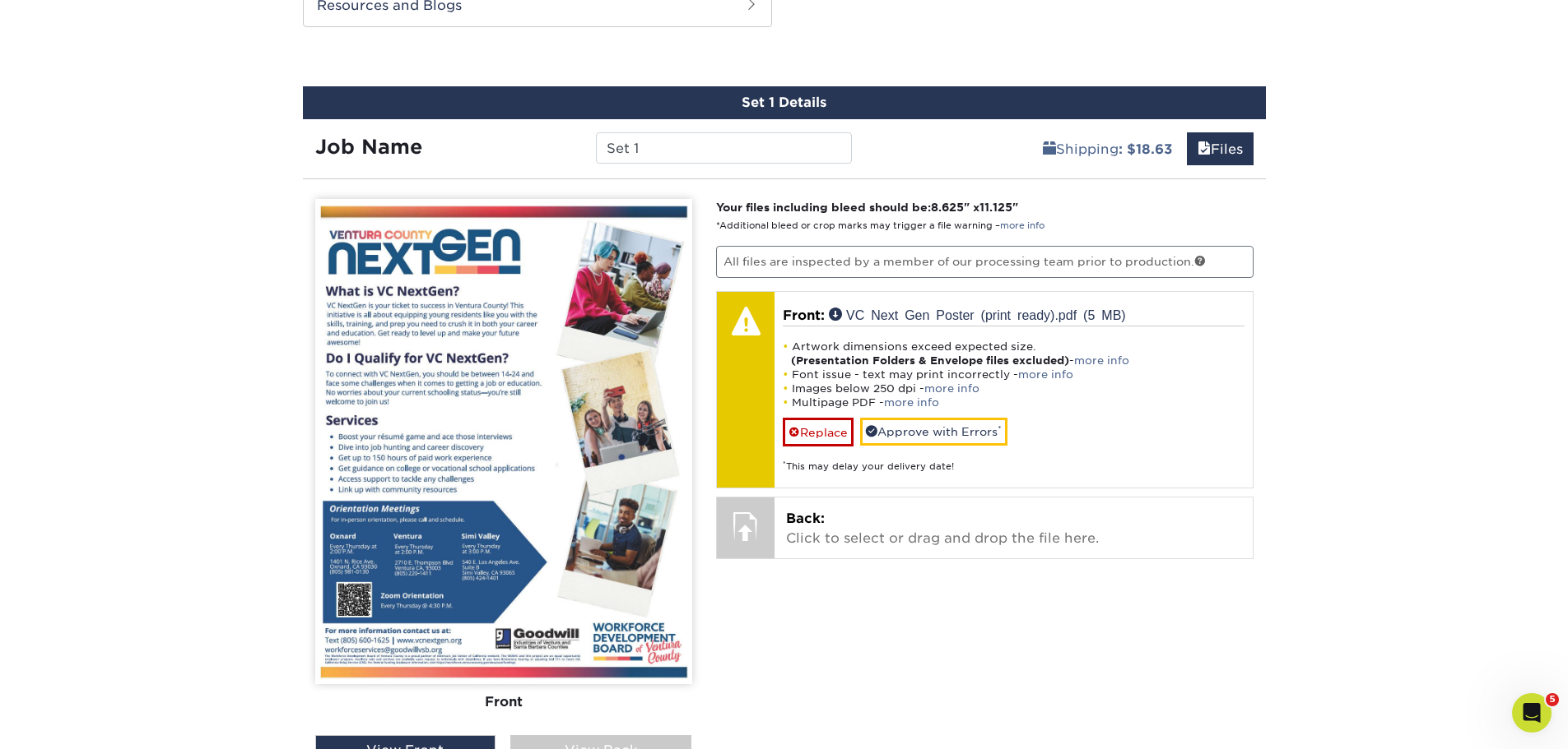
click at [575, 358] on img at bounding box center [504, 442] width 377 height 486
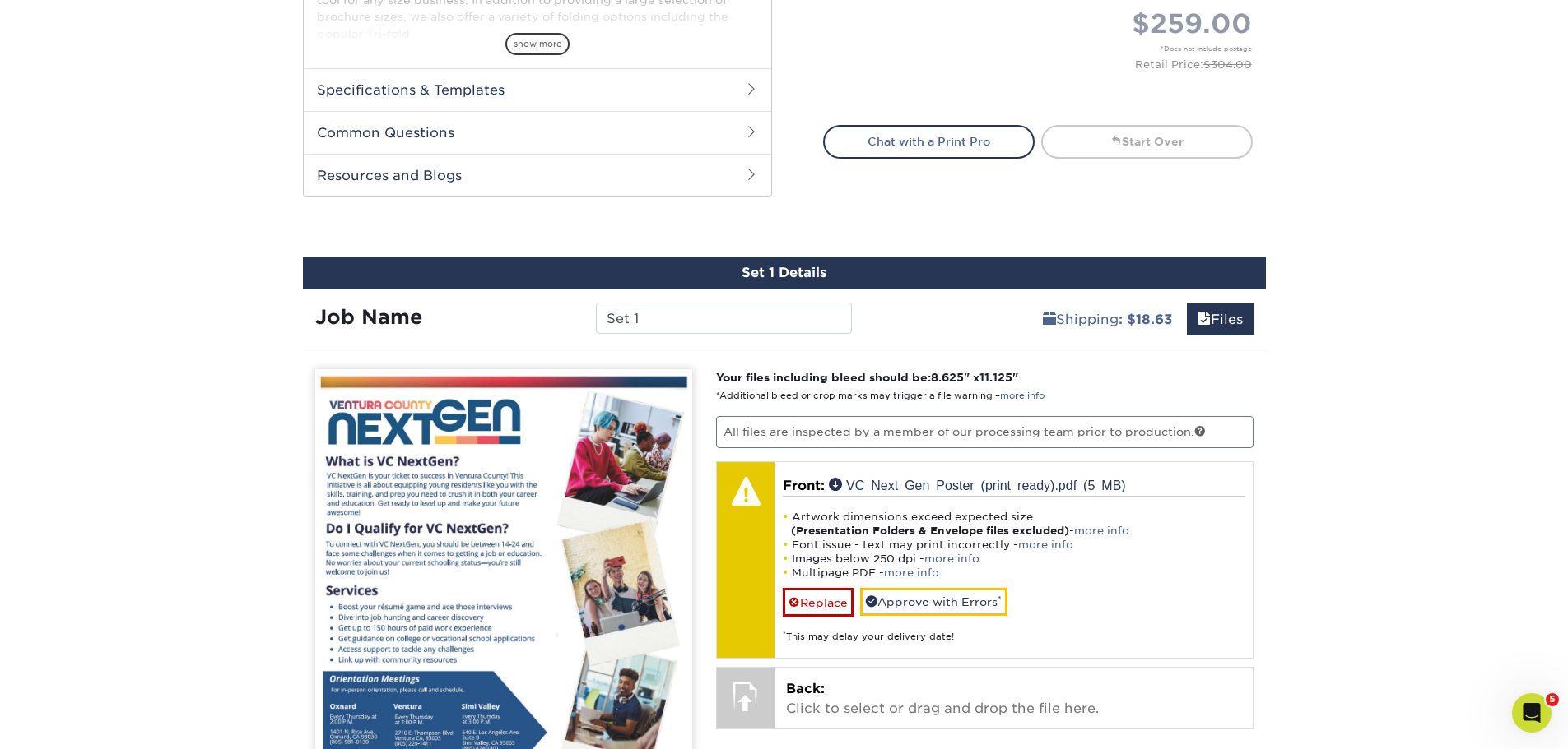
scroll to position [740, 0]
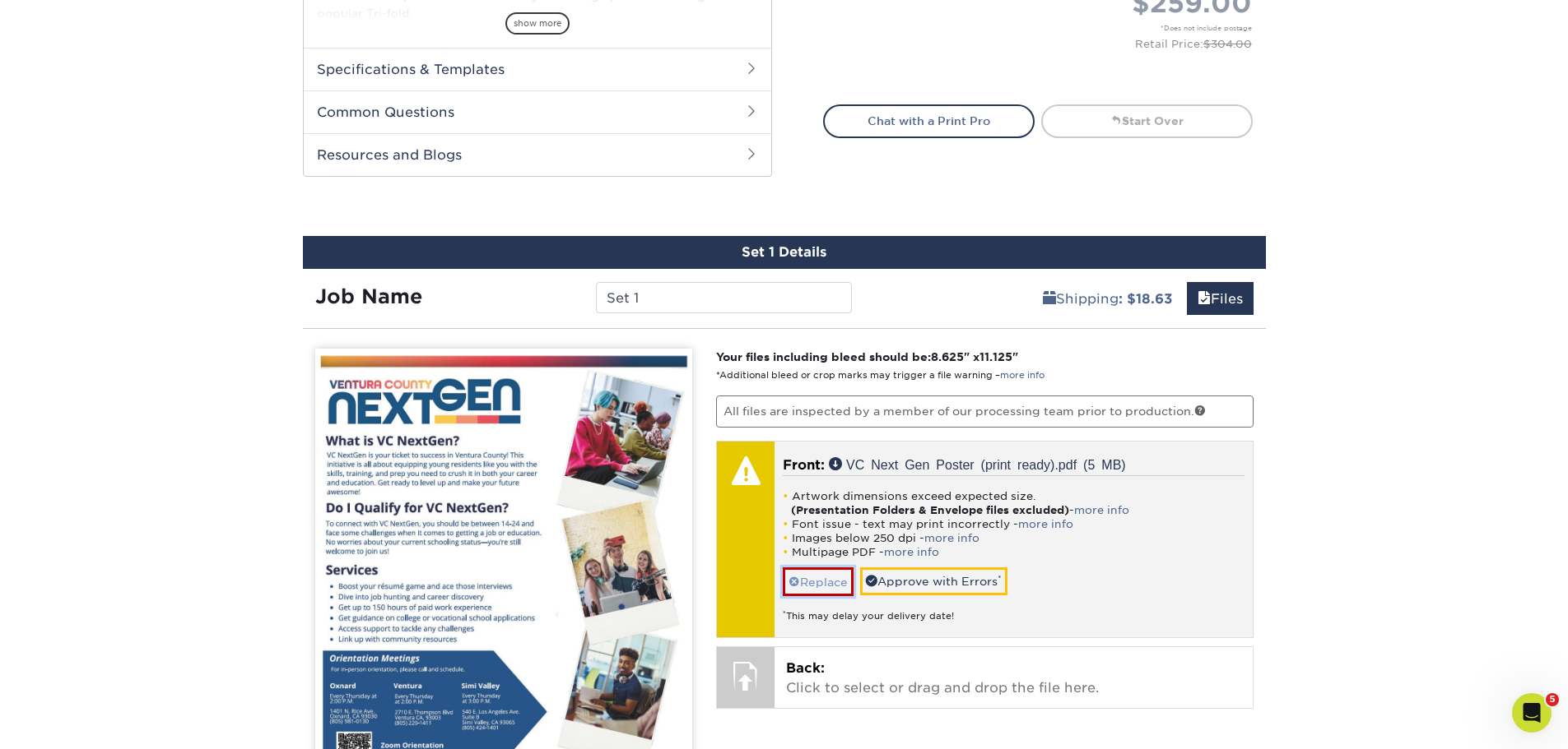
click at [819, 585] on link "Replace" at bounding box center [818, 581] width 71 height 29
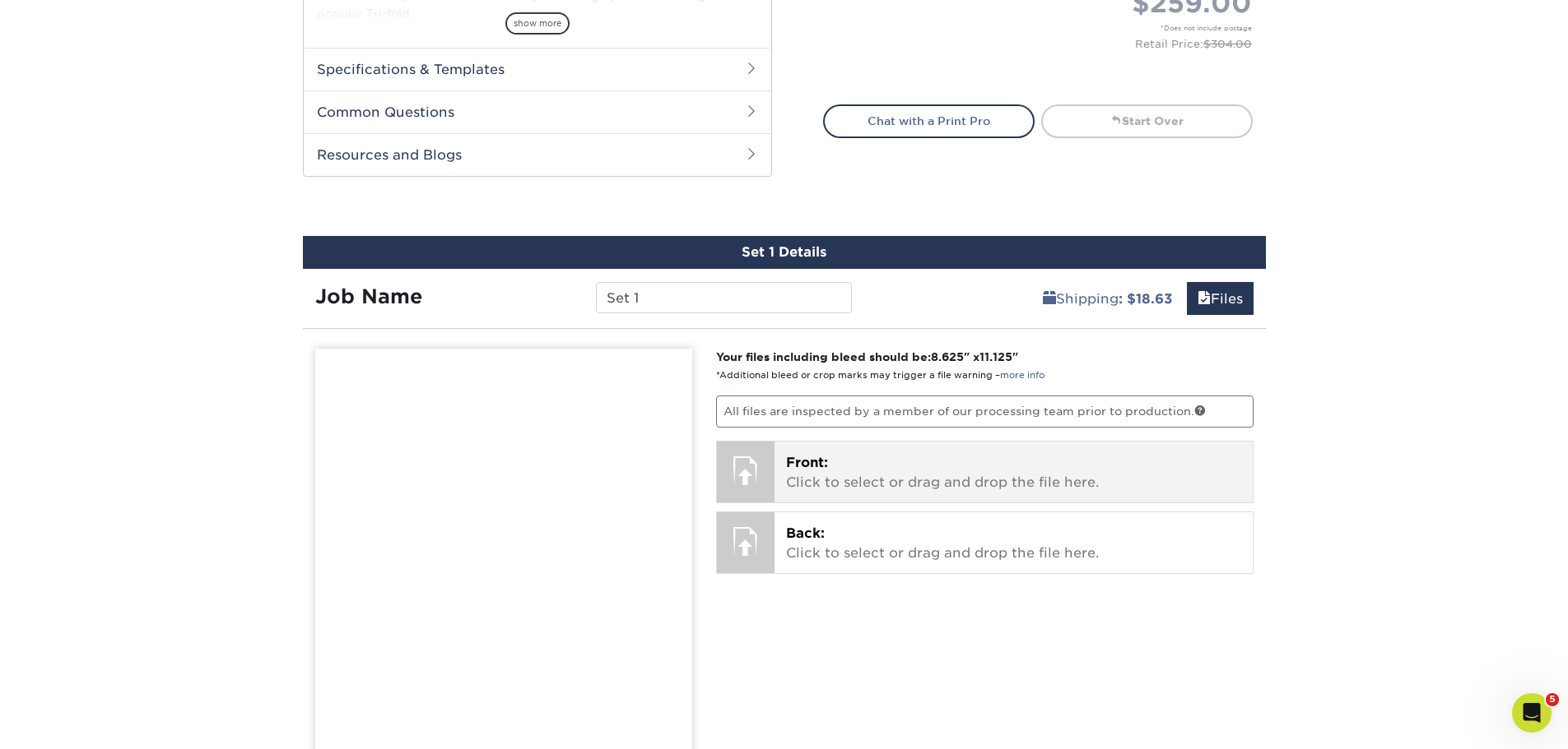
click at [844, 486] on p "Front: Click to select or drag and drop the file here." at bounding box center [1014, 473] width 455 height 39
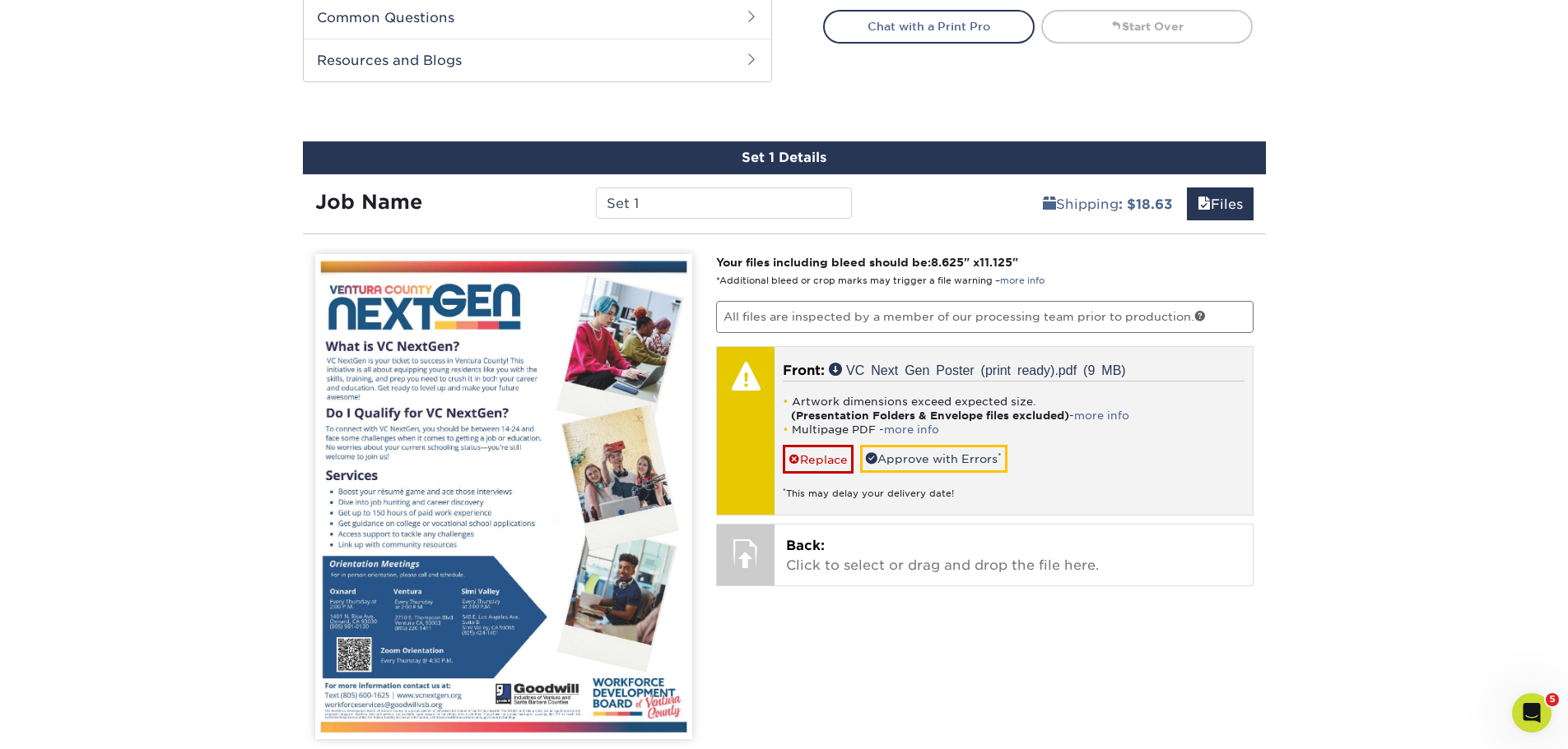
scroll to position [822, 0]
